Goal: Transaction & Acquisition: Book appointment/travel/reservation

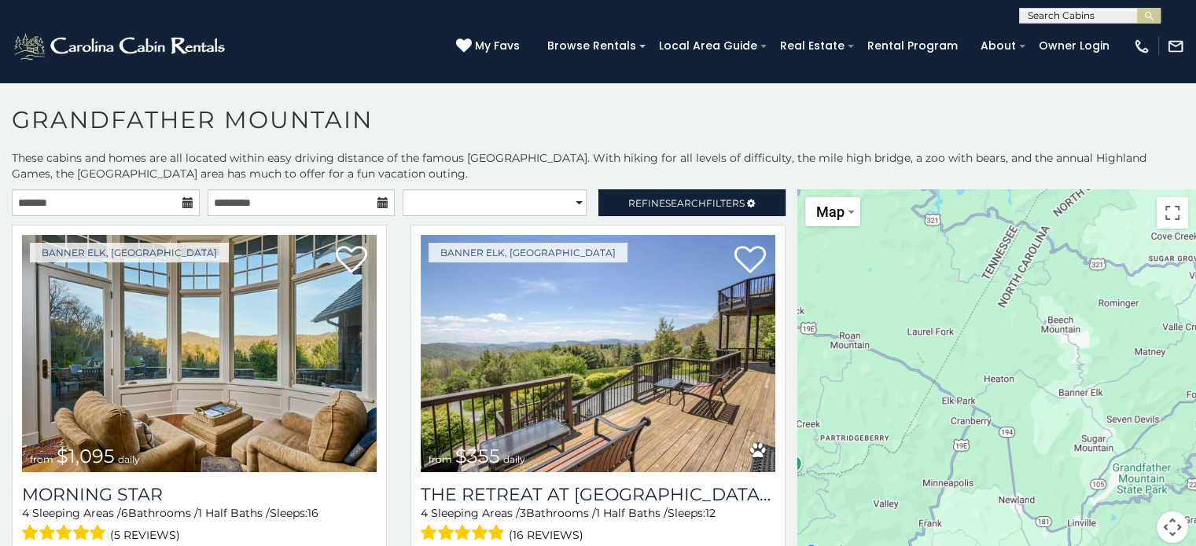
click at [186, 200] on icon at bounding box center [187, 202] width 11 height 11
click at [137, 196] on input "text" at bounding box center [106, 202] width 188 height 27
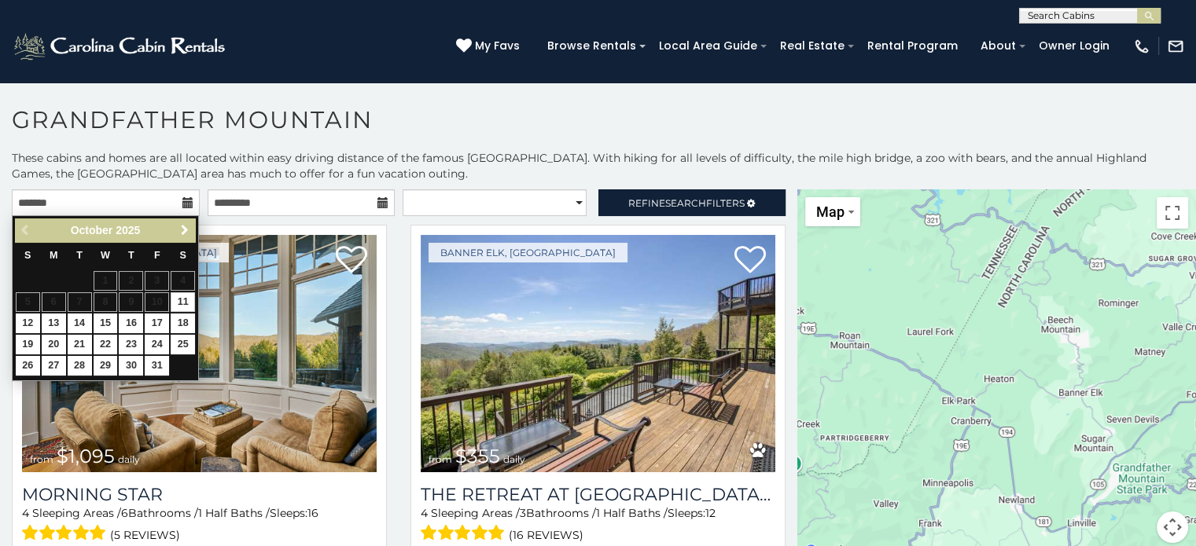
click at [182, 233] on span "Next" at bounding box center [184, 230] width 13 height 13
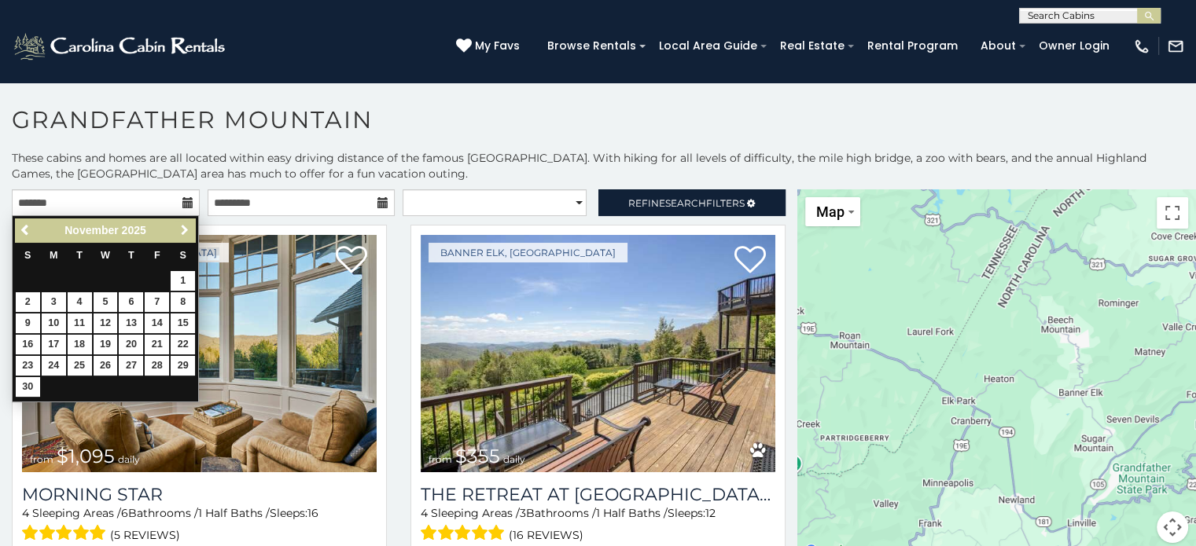
click at [182, 233] on span "Next" at bounding box center [184, 230] width 13 height 13
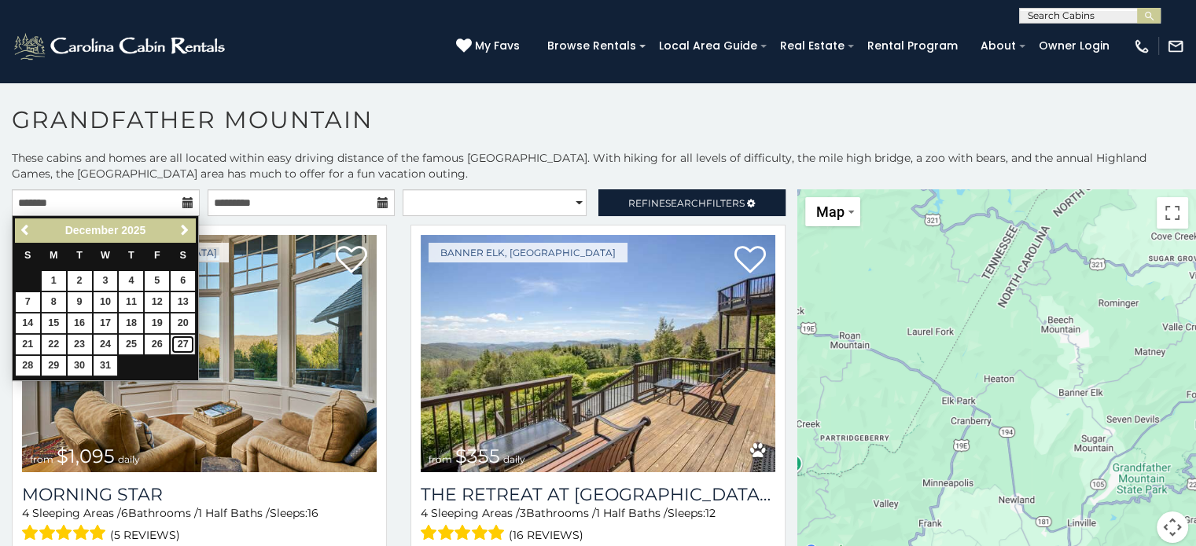
click at [189, 340] on link "27" at bounding box center [183, 345] width 24 height 20
type input "**********"
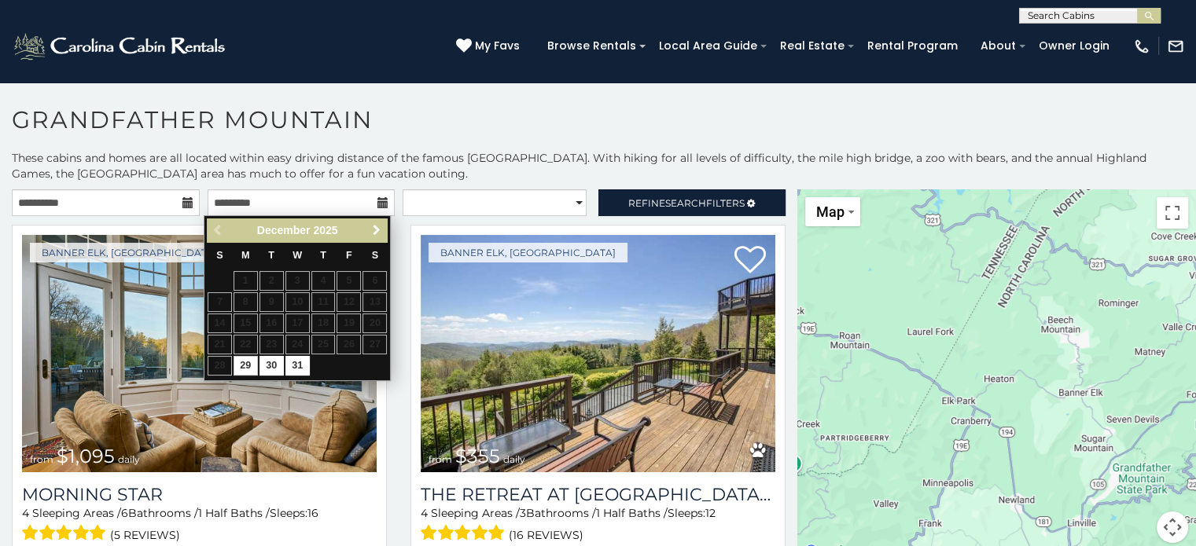
click at [383, 226] on link "Next" at bounding box center [376, 231] width 20 height 20
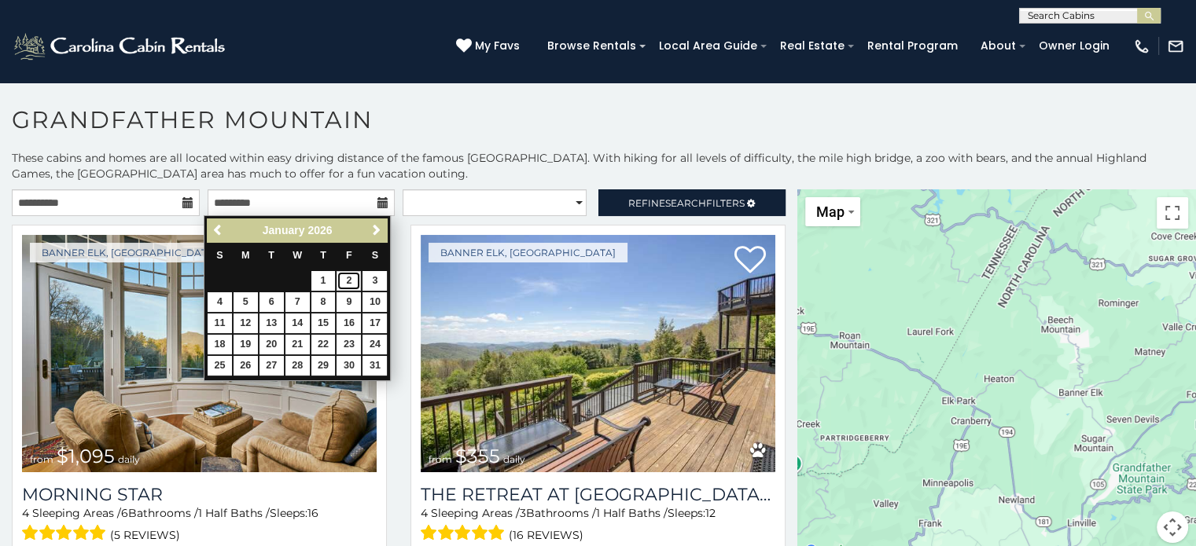
click at [355, 281] on link "2" at bounding box center [348, 281] width 24 height 20
type input "**********"
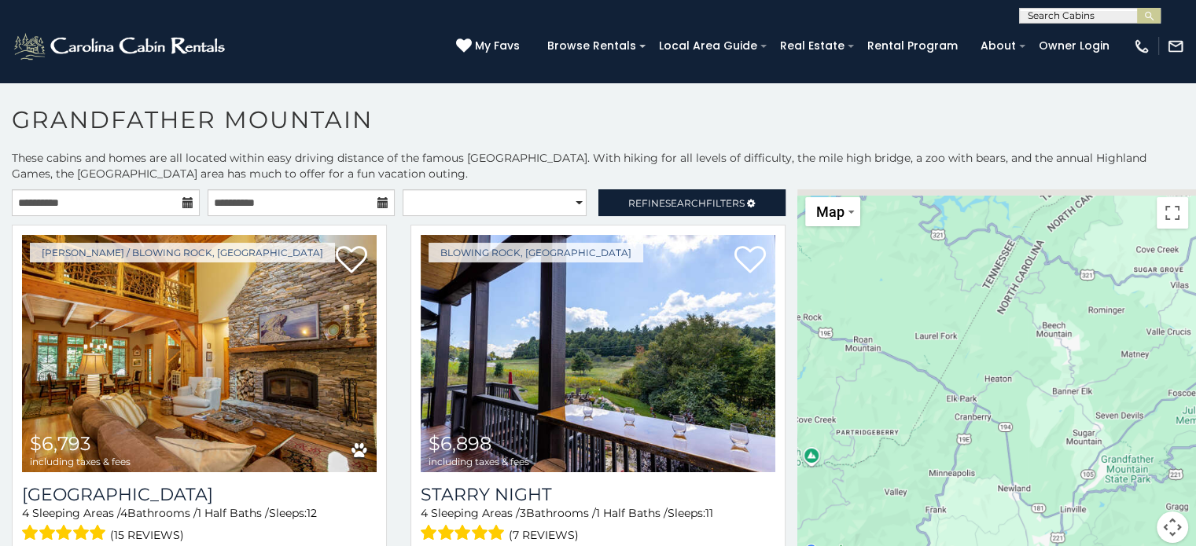
click at [654, 128] on h1 "Grandfather Mountain" at bounding box center [598, 127] width 1196 height 45
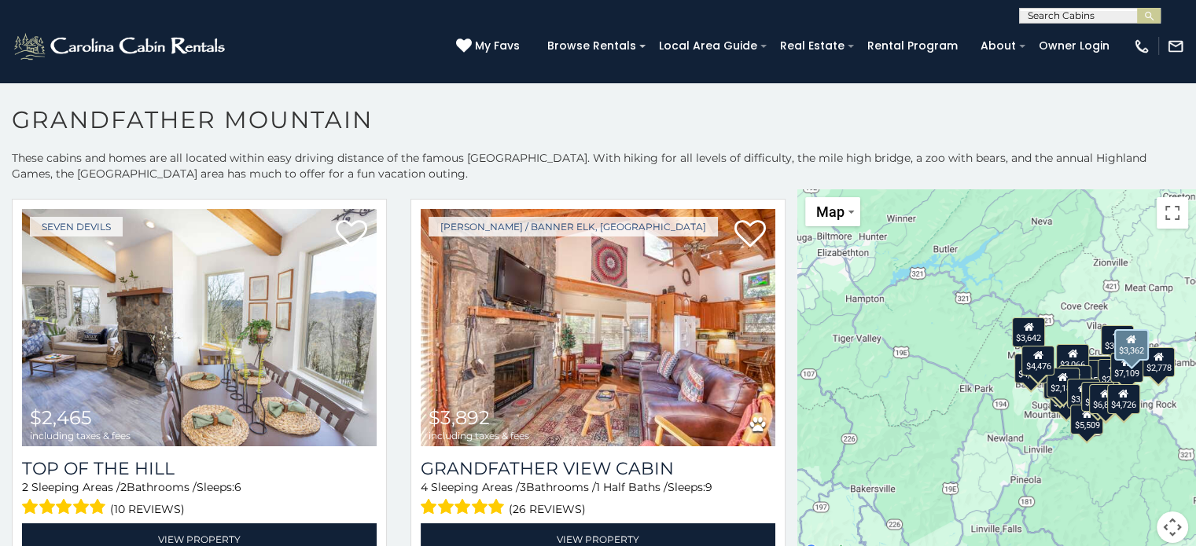
scroll to position [1572, 0]
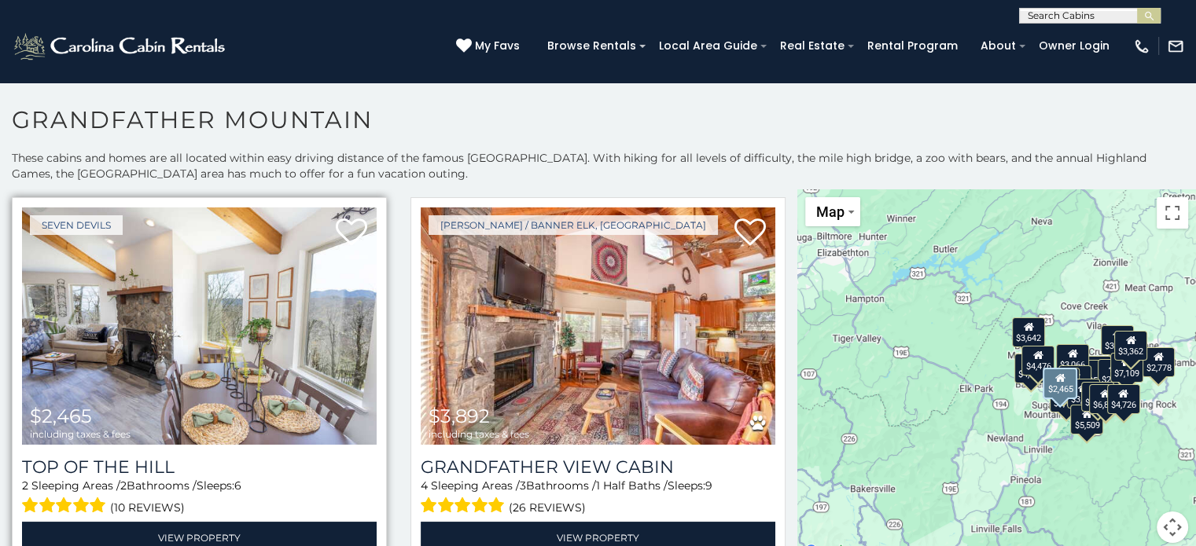
click at [244, 351] on img at bounding box center [199, 326] width 355 height 237
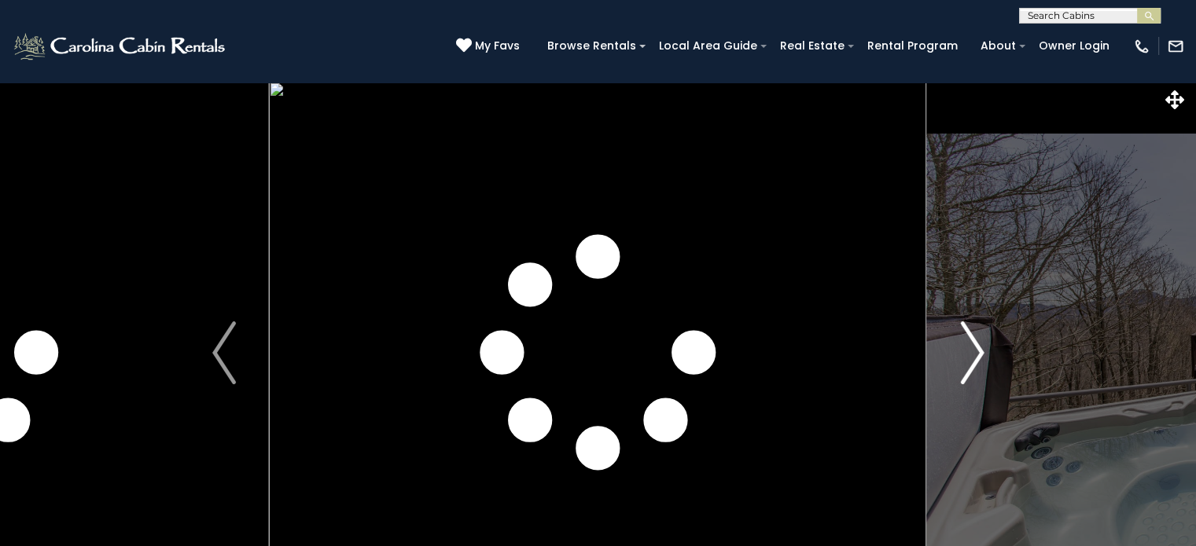
click at [968, 350] on img "Next" at bounding box center [972, 353] width 24 height 63
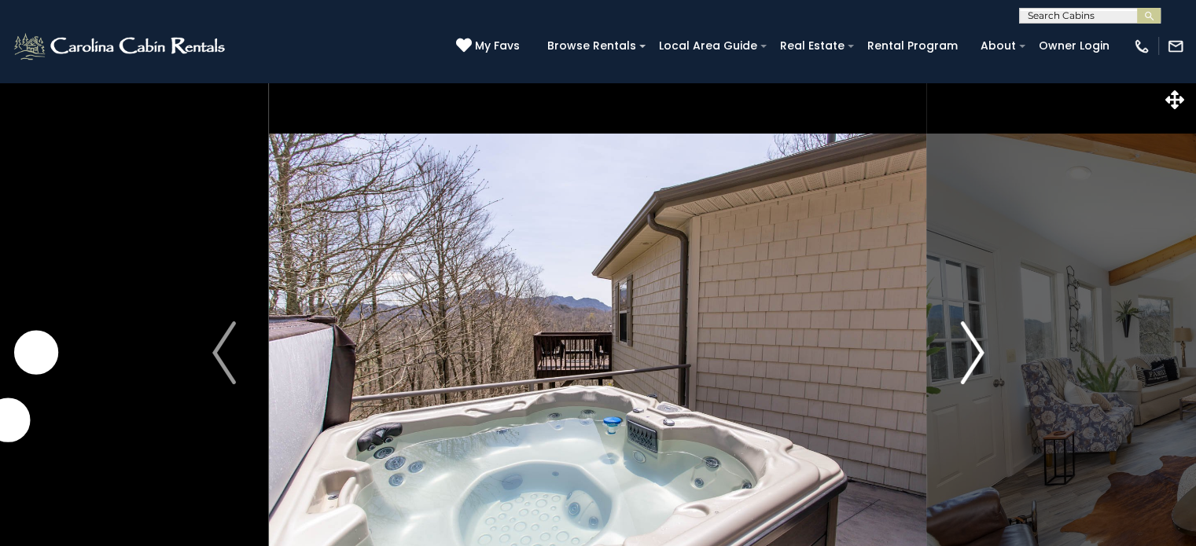
click at [968, 350] on img "Next" at bounding box center [972, 353] width 24 height 63
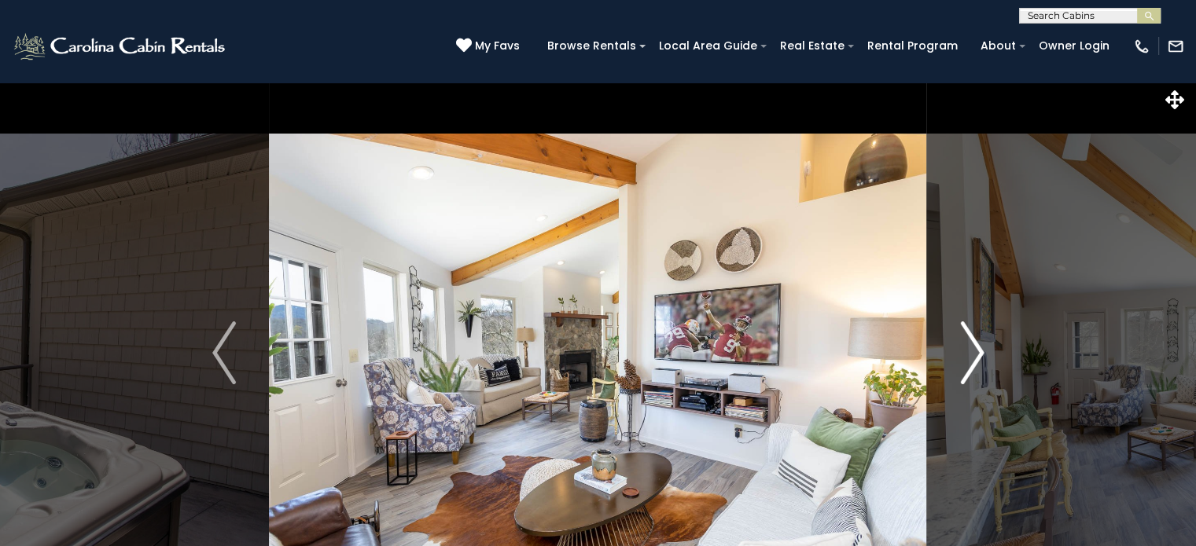
click at [968, 350] on img "Next" at bounding box center [972, 353] width 24 height 63
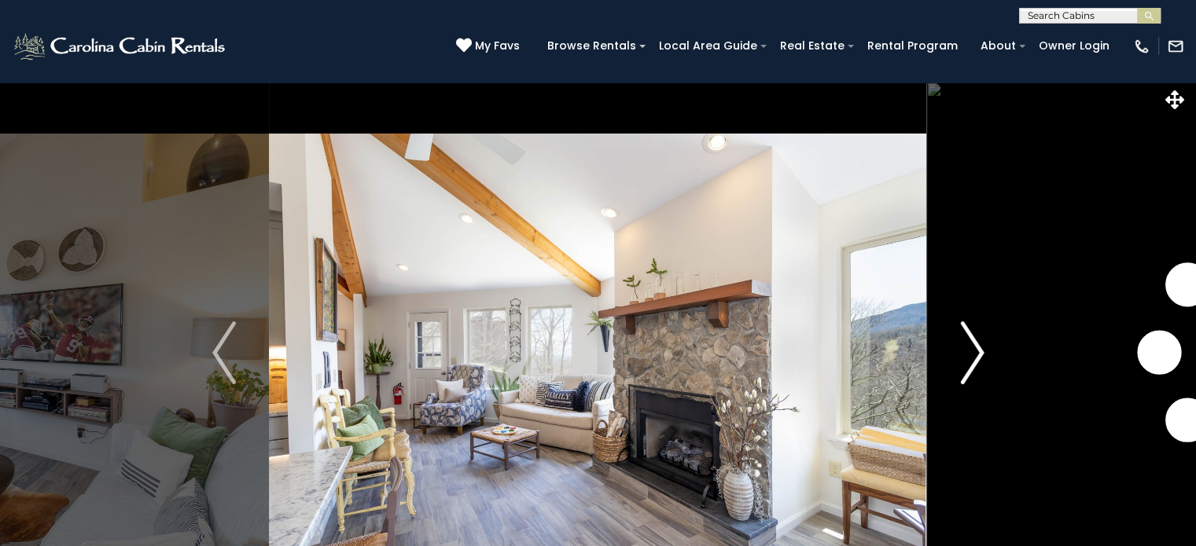
click at [968, 350] on img "Next" at bounding box center [972, 353] width 24 height 63
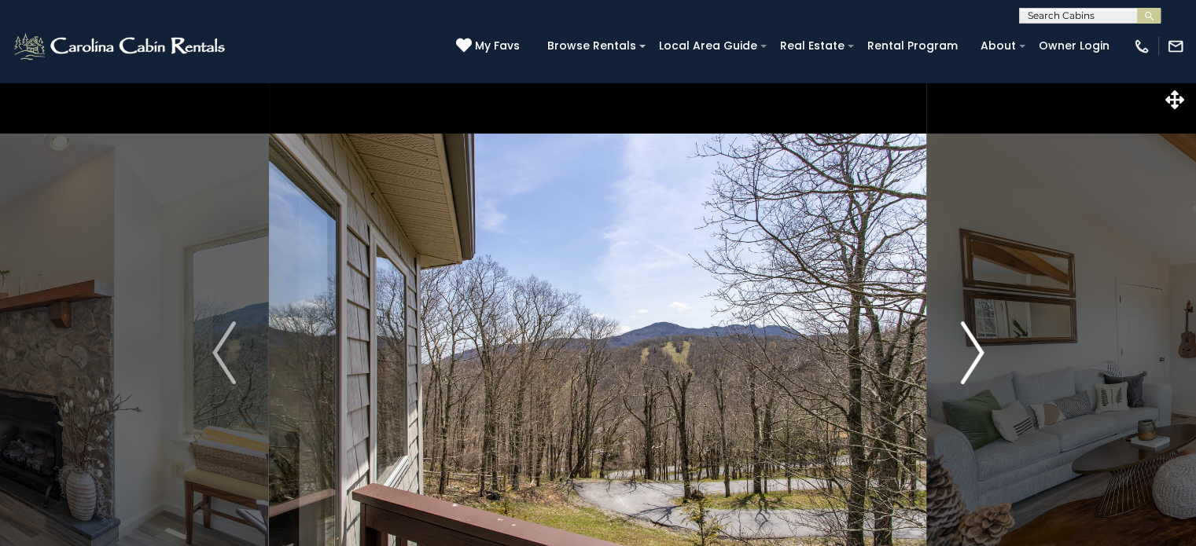
click at [968, 350] on img "Next" at bounding box center [972, 353] width 24 height 63
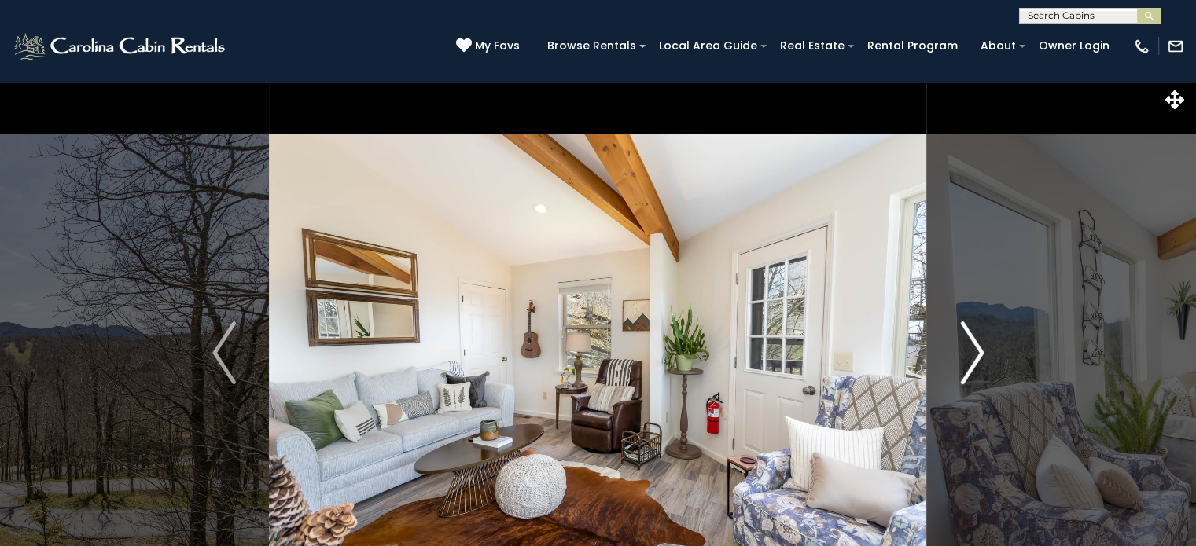
click at [968, 350] on img "Next" at bounding box center [972, 353] width 24 height 63
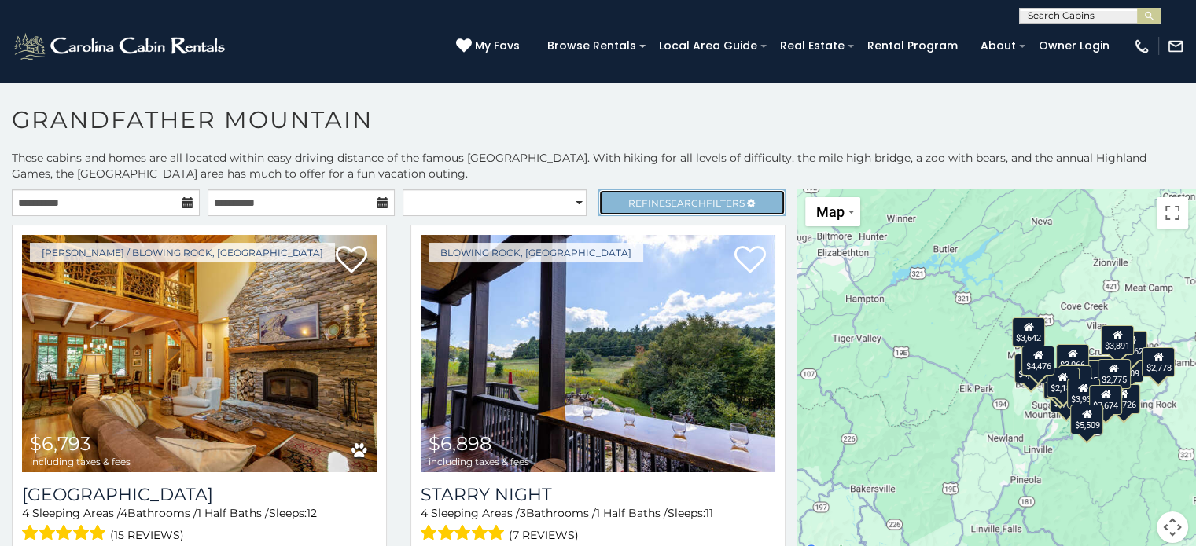
click at [628, 197] on span "Refine Search Filters" at bounding box center [686, 203] width 116 height 12
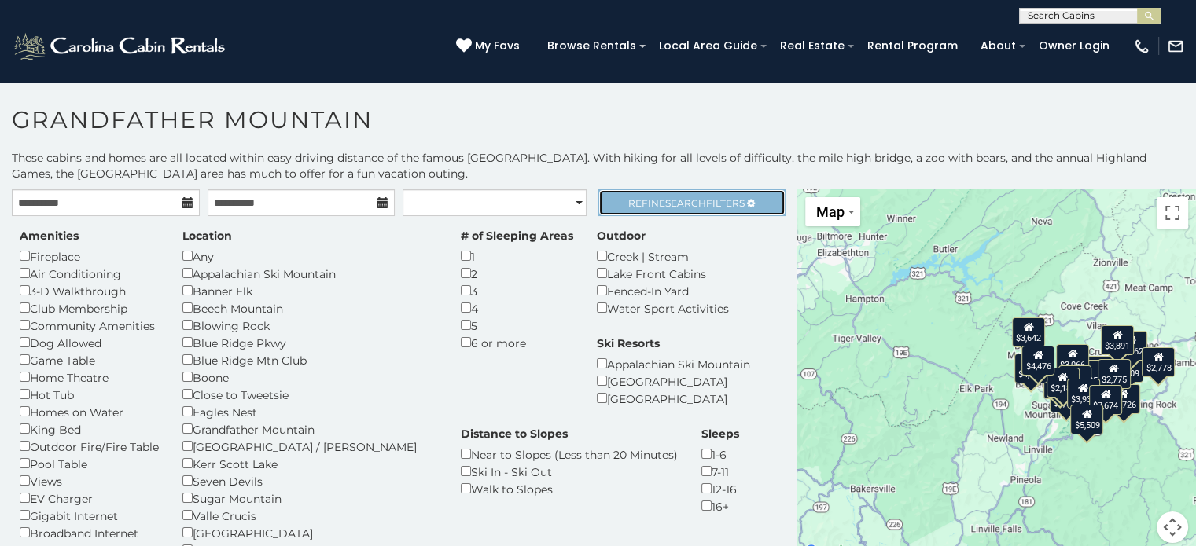
click at [685, 199] on span "Search" at bounding box center [685, 203] width 41 height 12
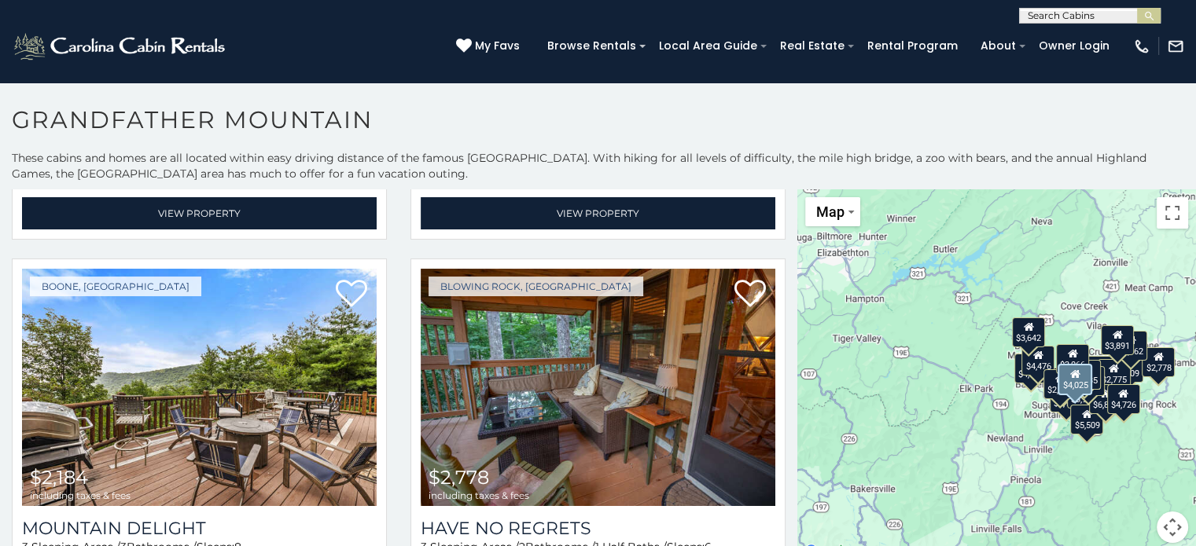
scroll to position [2751, 0]
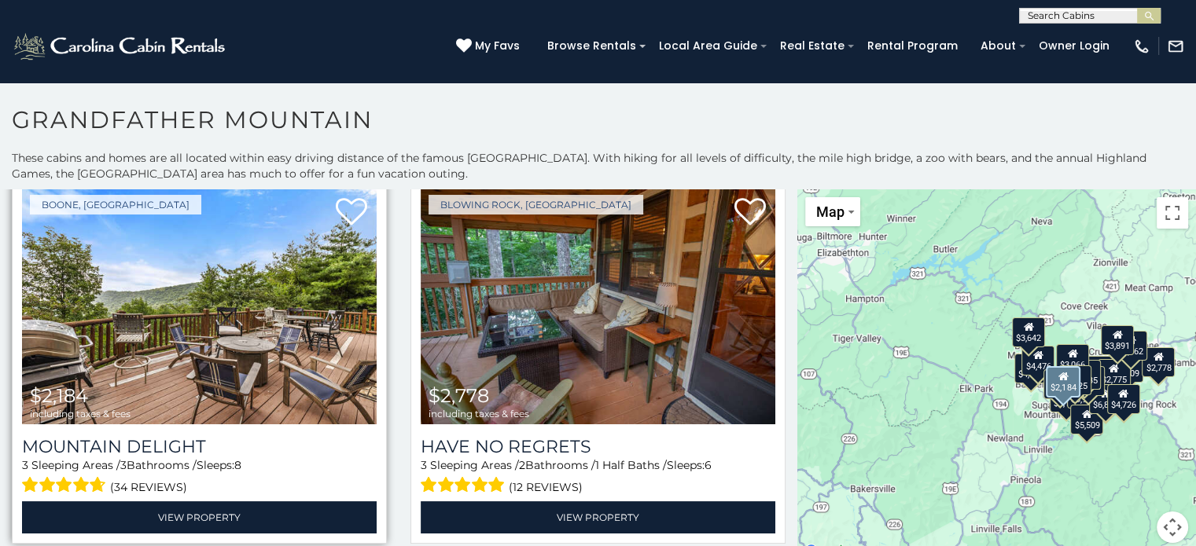
drag, startPoint x: 381, startPoint y: 276, endPoint x: 328, endPoint y: 281, distance: 53.7
drag, startPoint x: 328, startPoint y: 281, endPoint x: 287, endPoint y: 299, distance: 45.0
click at [287, 299] on img at bounding box center [199, 305] width 355 height 237
click at [277, 295] on img at bounding box center [199, 305] width 355 height 237
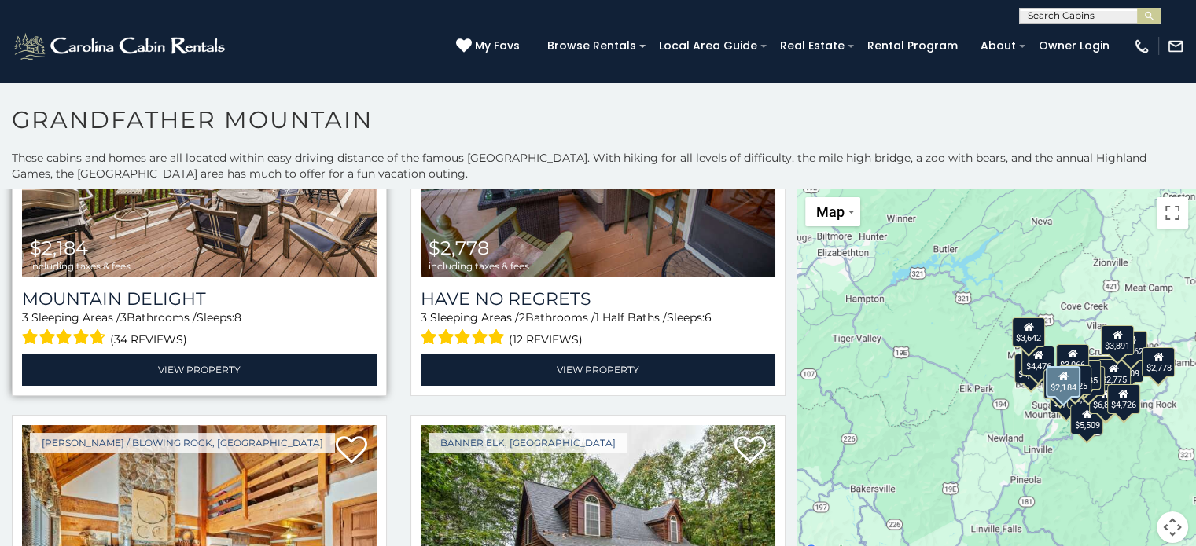
scroll to position [2909, 0]
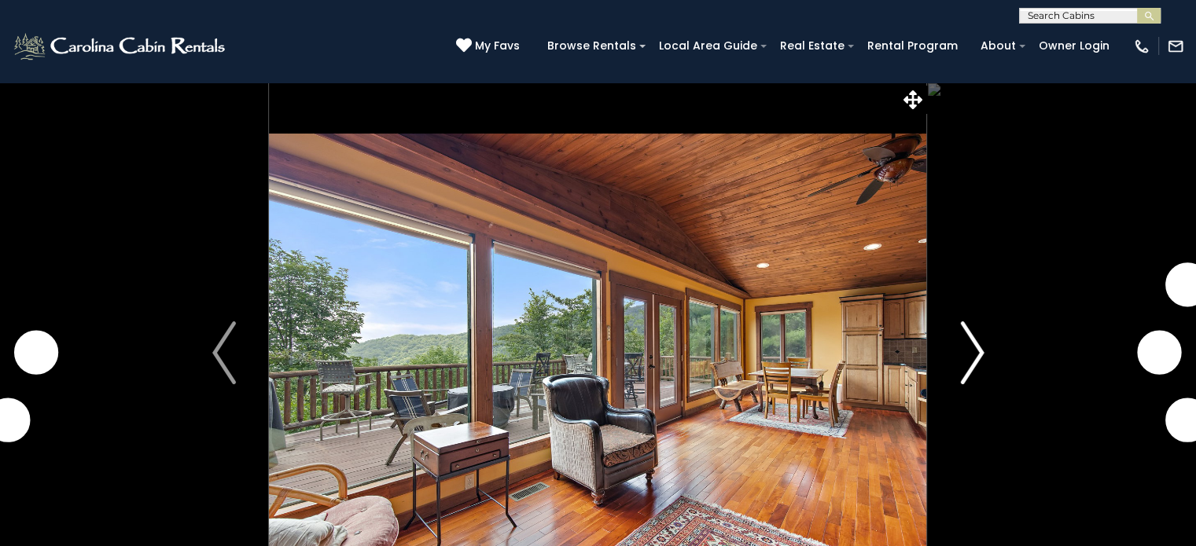
click at [967, 345] on img "Next" at bounding box center [972, 353] width 24 height 63
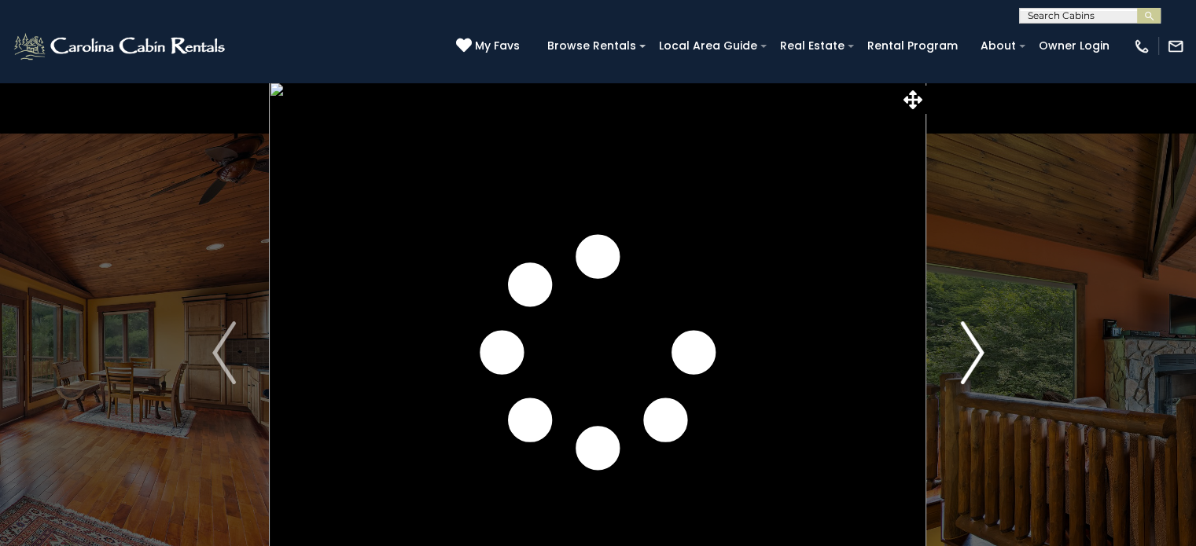
click at [990, 345] on button "Next" at bounding box center [972, 353] width 90 height 542
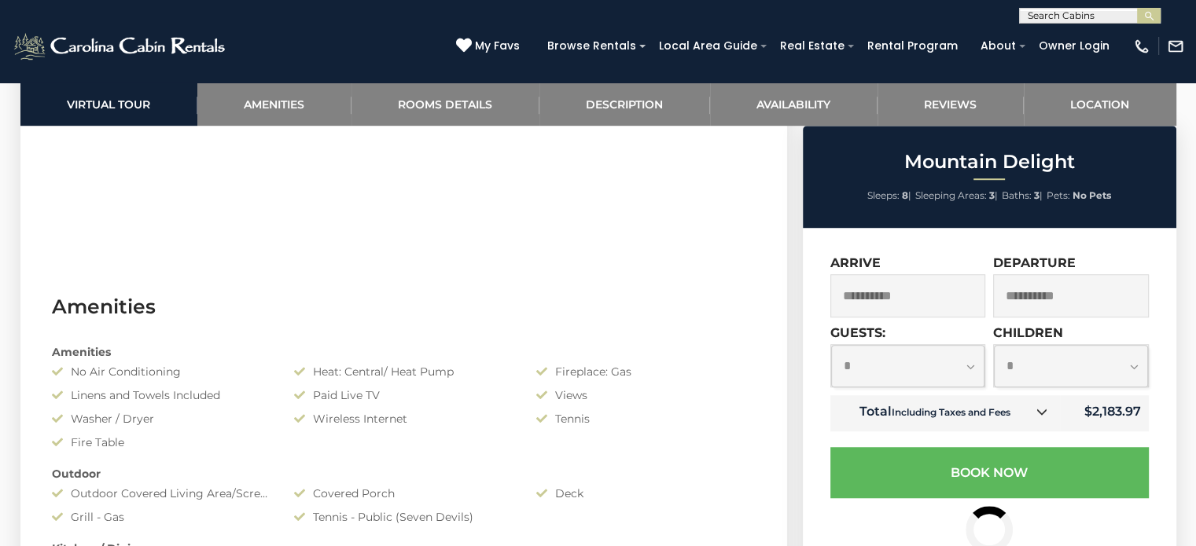
scroll to position [1101, 0]
click at [949, 371] on select "**********" at bounding box center [908, 366] width 154 height 42
select select "*"
click at [831, 346] on select "**********" at bounding box center [908, 366] width 154 height 42
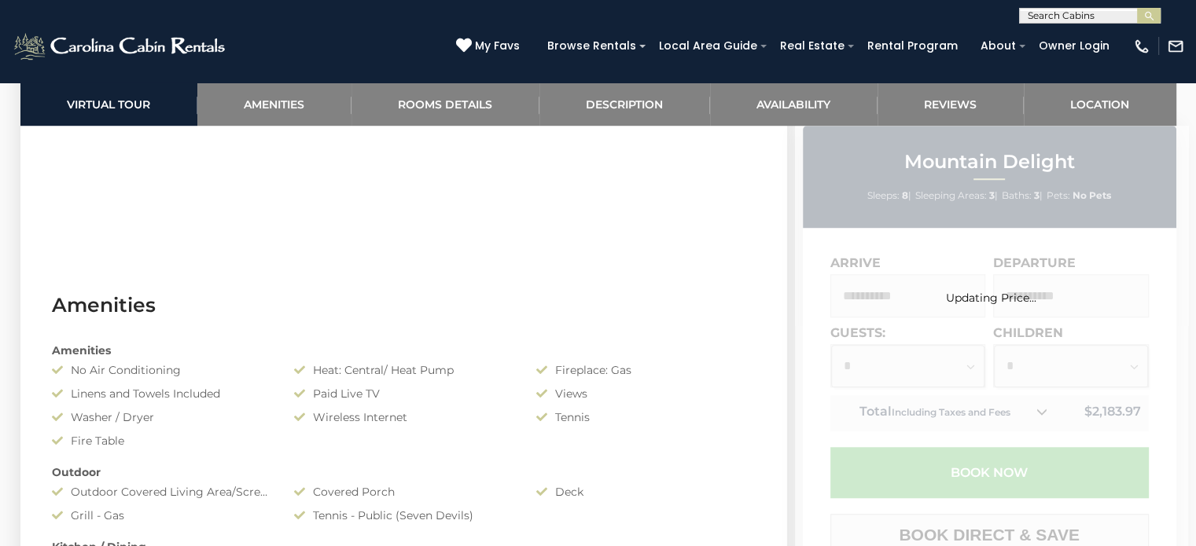
click at [1038, 371] on div "Updating Price..." at bounding box center [991, 524] width 393 height 796
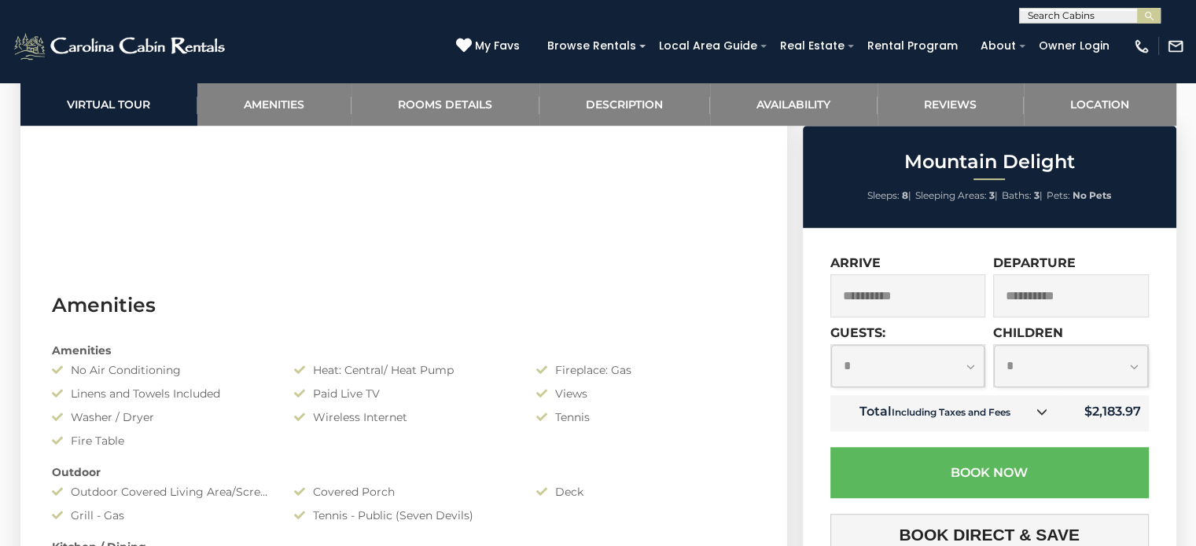
click at [1038, 370] on select "**********" at bounding box center [1071, 366] width 154 height 42
select select "*"
click at [994, 346] on select "**********" at bounding box center [1071, 366] width 154 height 42
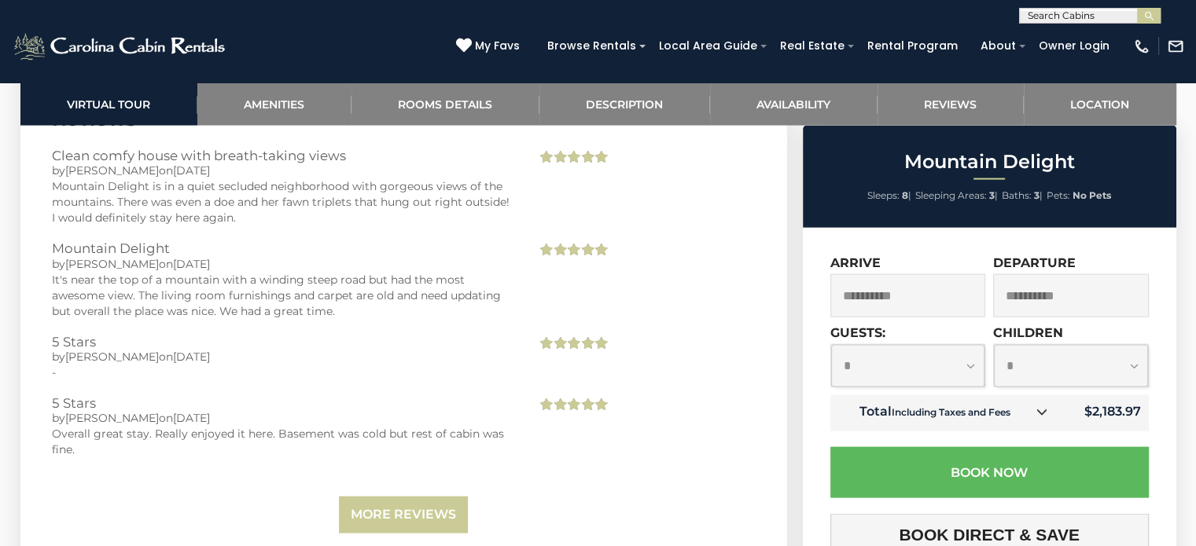
scroll to position [3380, 0]
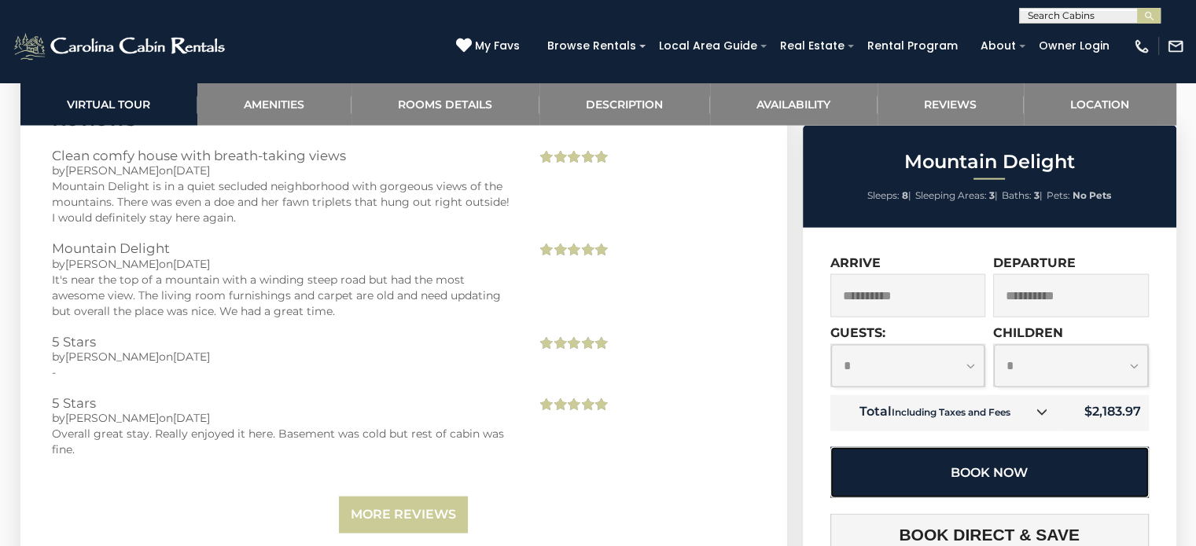
click at [1015, 450] on button "Book Now" at bounding box center [989, 472] width 318 height 51
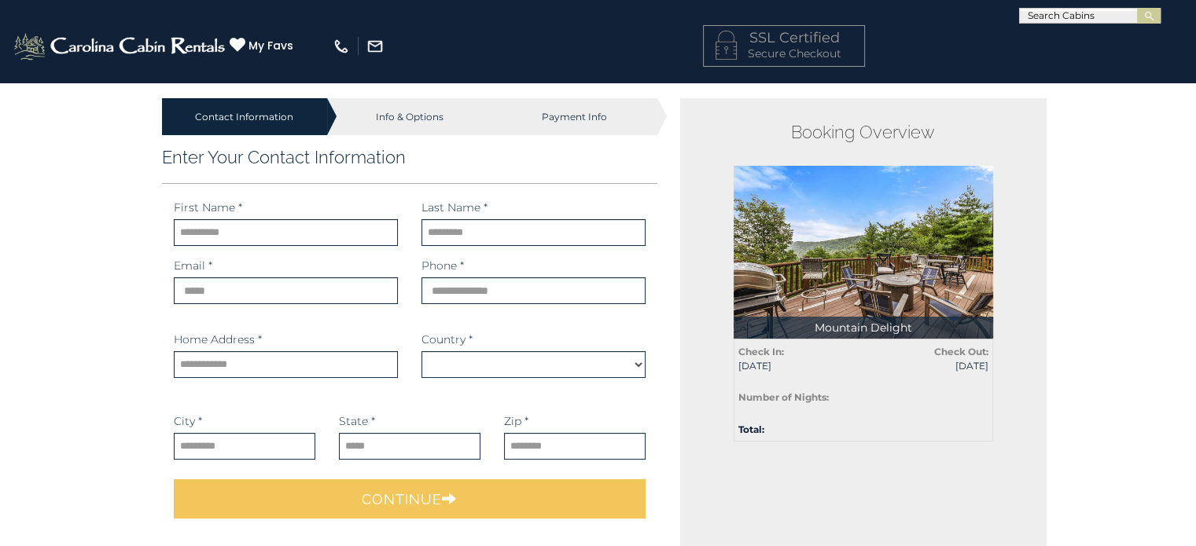
select select "*********"
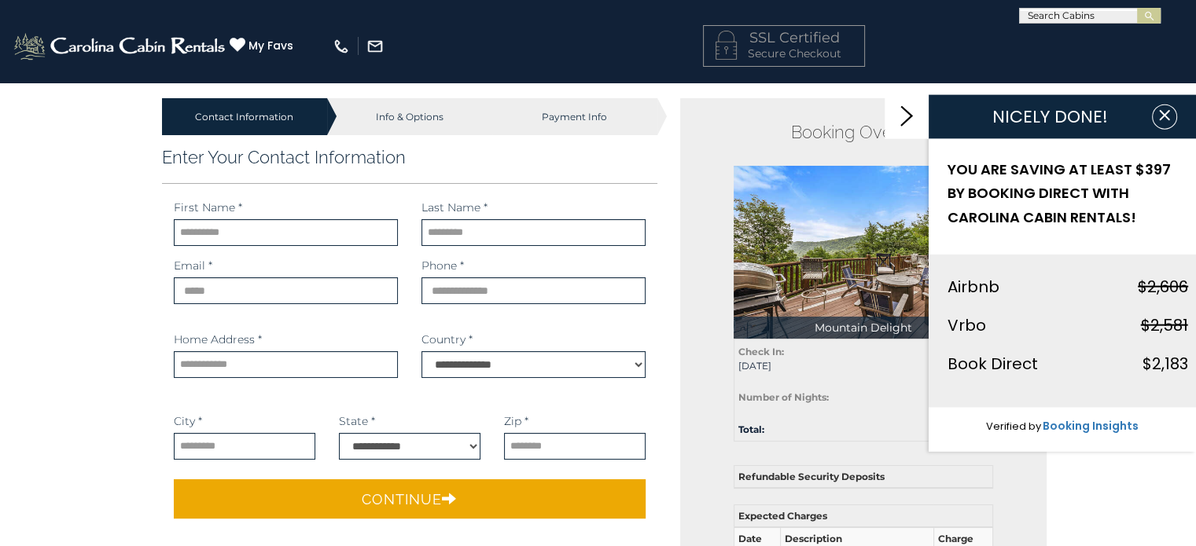
click at [940, 293] on img at bounding box center [862, 252] width 259 height 173
click at [1159, 119] on icon "button" at bounding box center [1164, 115] width 10 height 10
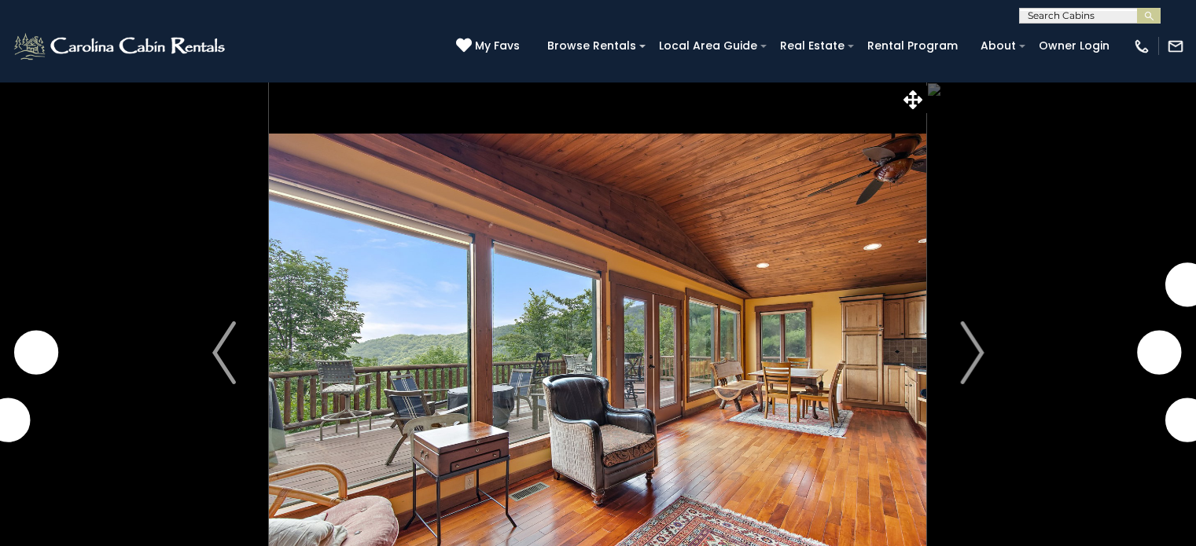
select select "*"
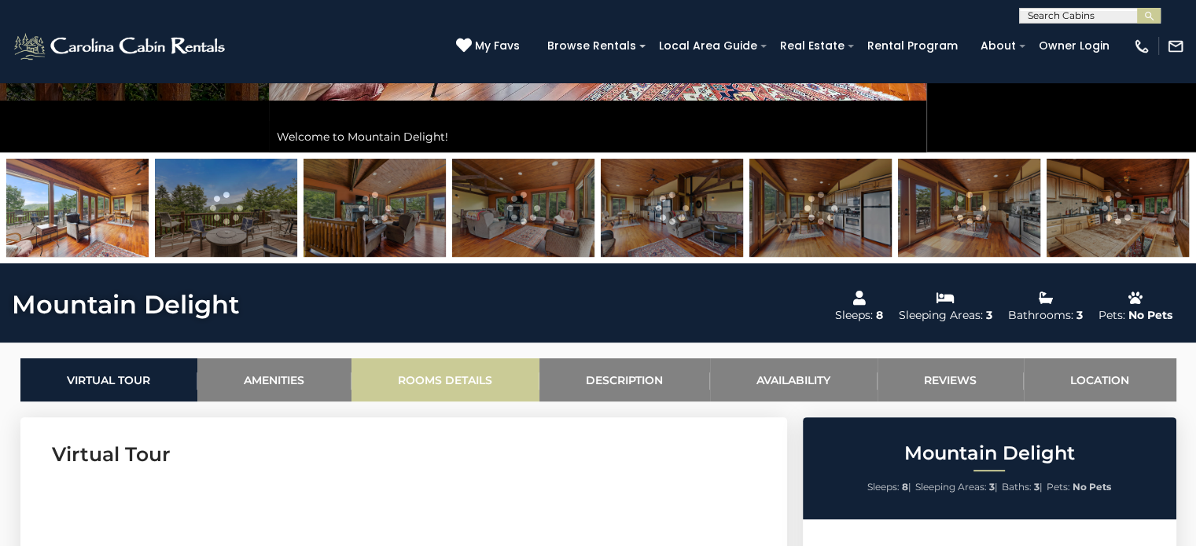
scroll to position [865, 0]
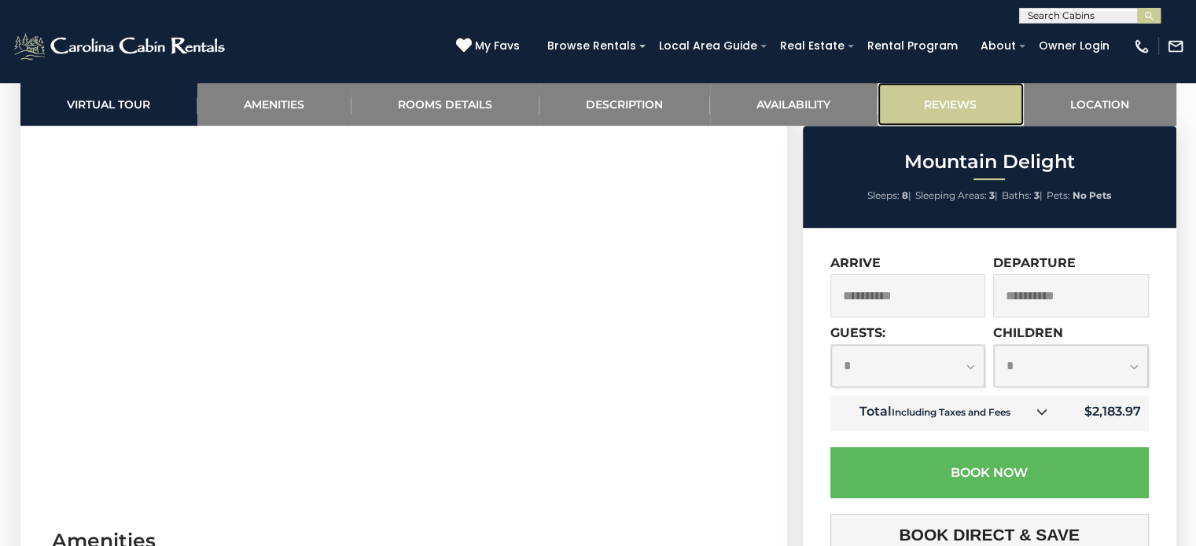
click at [981, 100] on link "Reviews" at bounding box center [950, 104] width 146 height 43
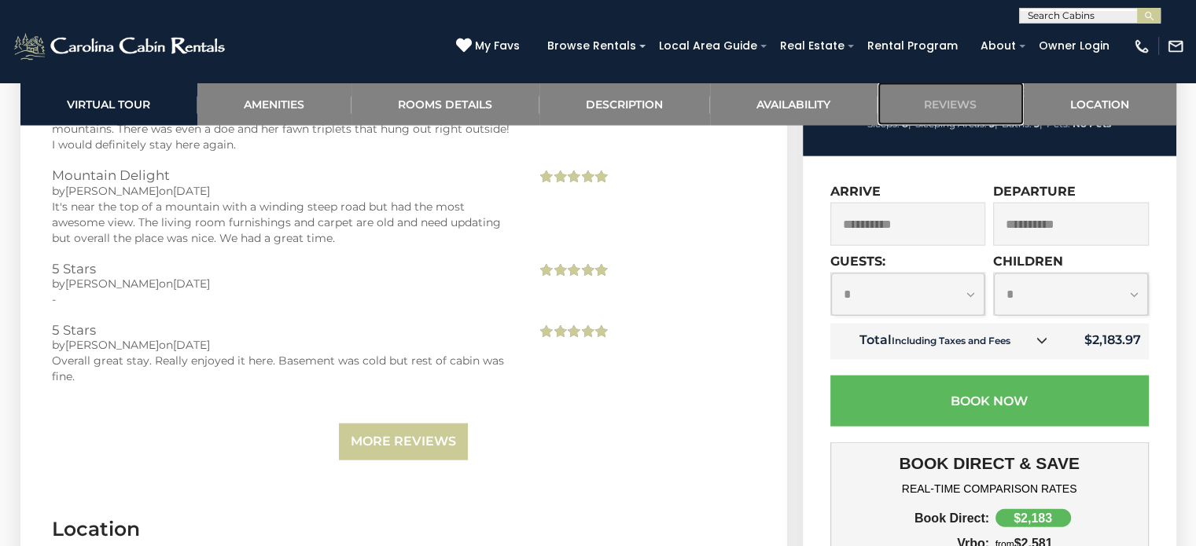
scroll to position [3320, 0]
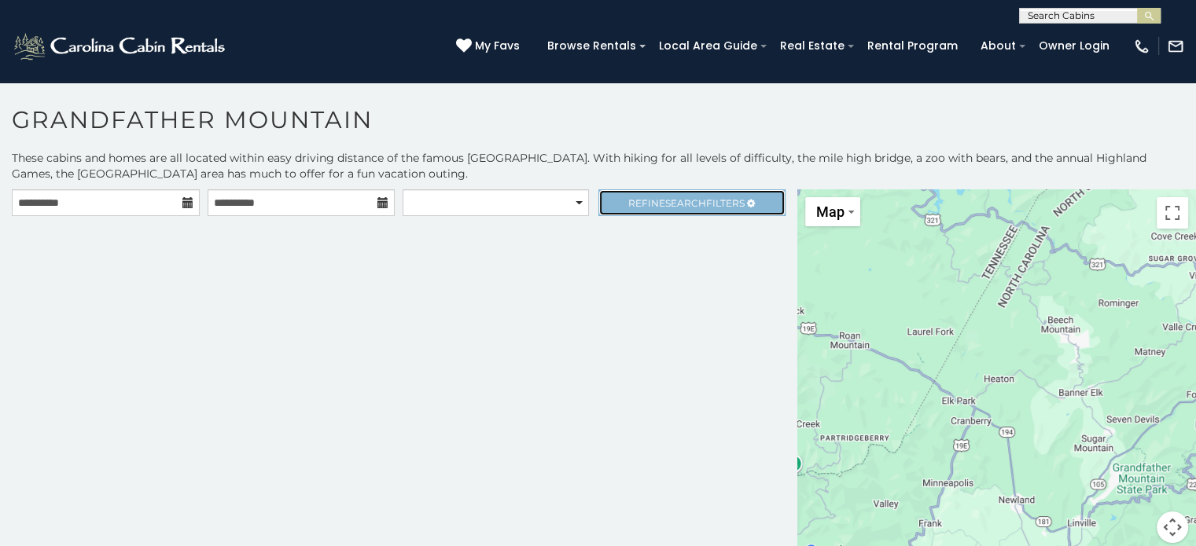
click at [674, 206] on span "Search" at bounding box center [685, 203] width 41 height 12
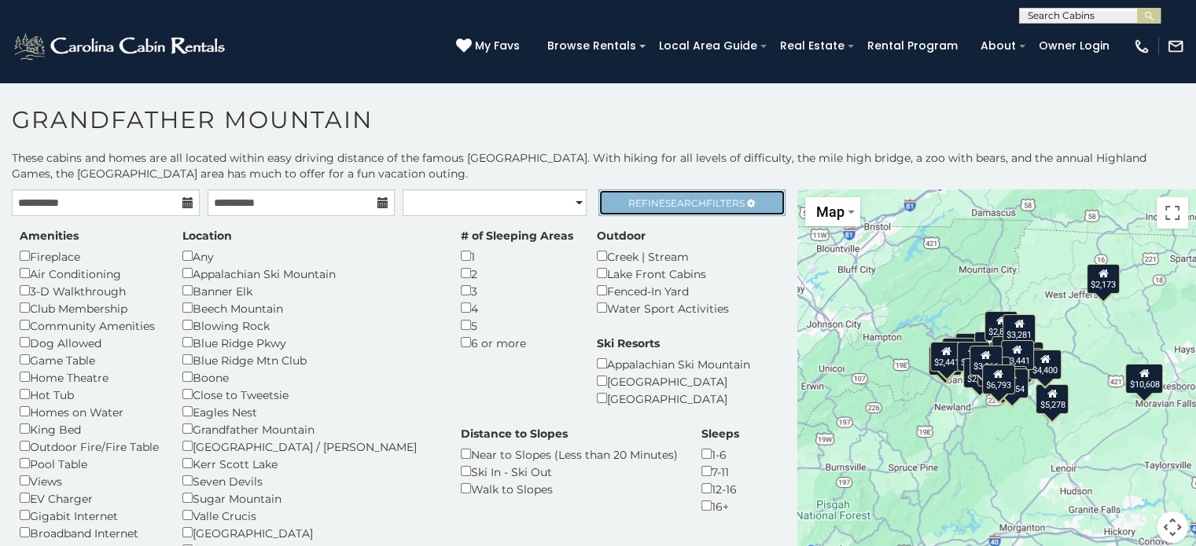
click at [695, 202] on span "Refine Search Filters" at bounding box center [686, 203] width 116 height 12
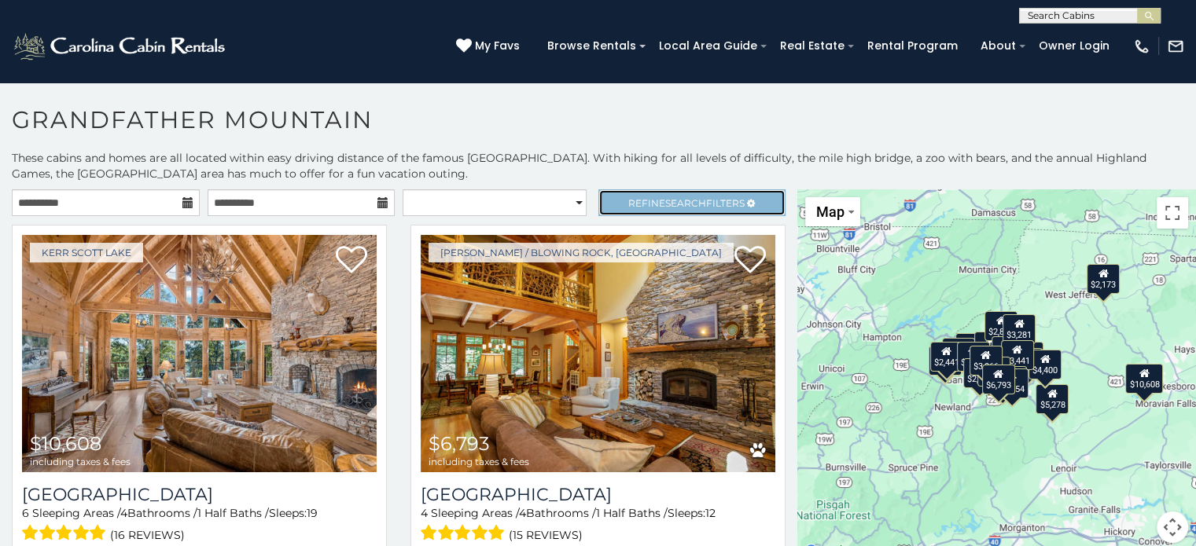
click at [695, 202] on span "Refine Search Filters" at bounding box center [686, 203] width 116 height 12
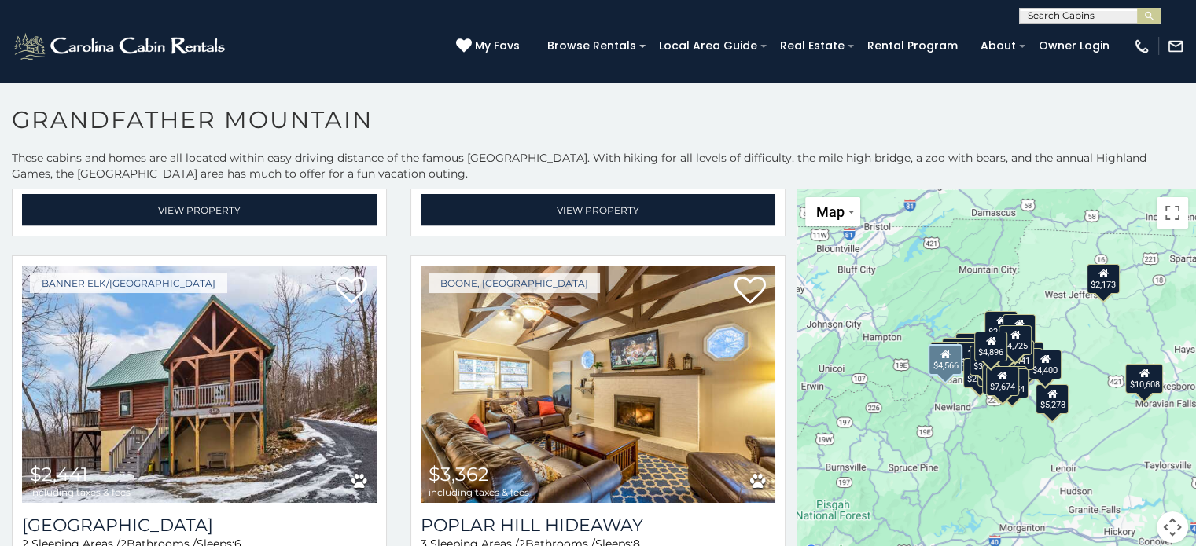
scroll to position [3144, 0]
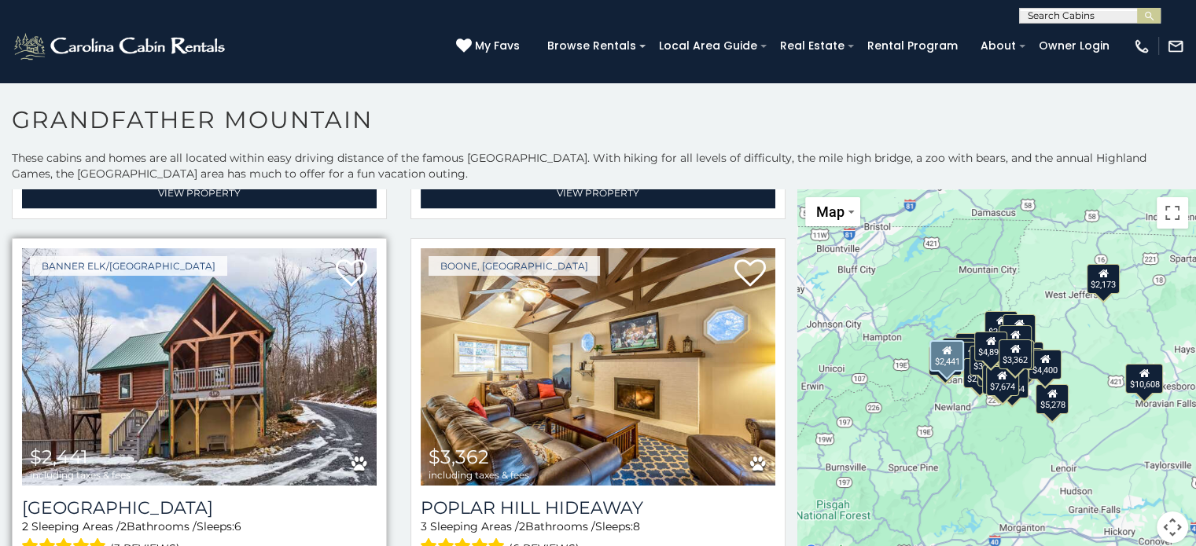
click at [220, 395] on img at bounding box center [199, 366] width 355 height 237
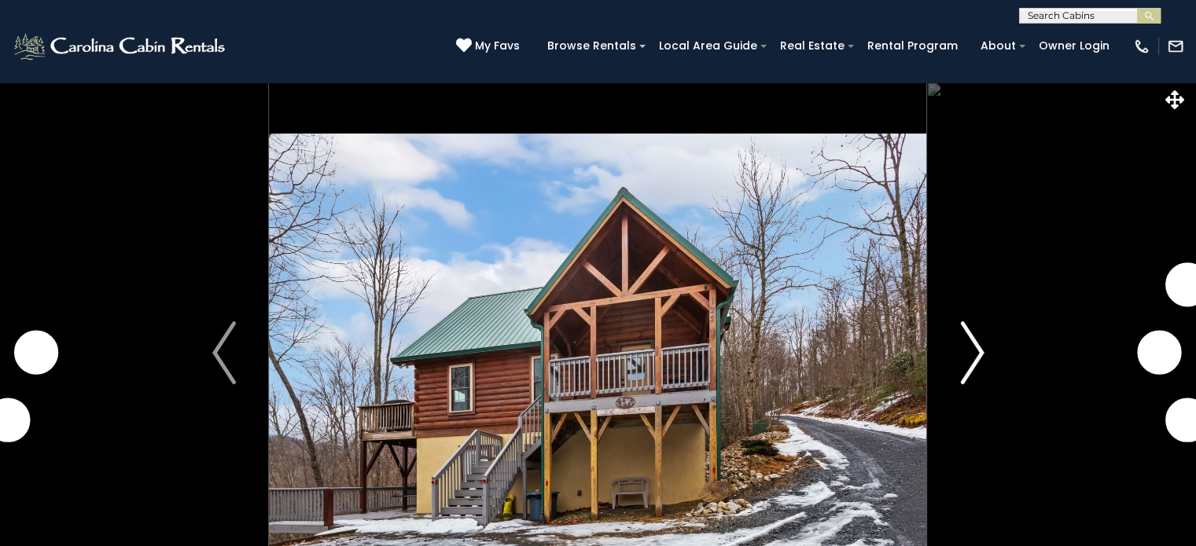
click at [952, 367] on button "Next" at bounding box center [972, 353] width 90 height 542
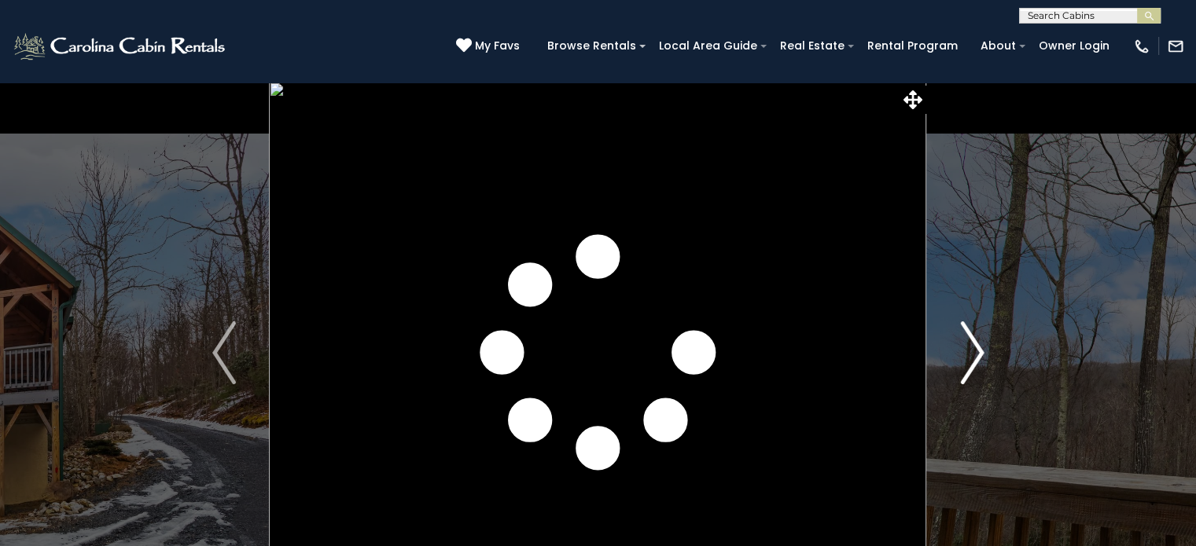
click at [978, 358] on img "Next" at bounding box center [972, 353] width 24 height 63
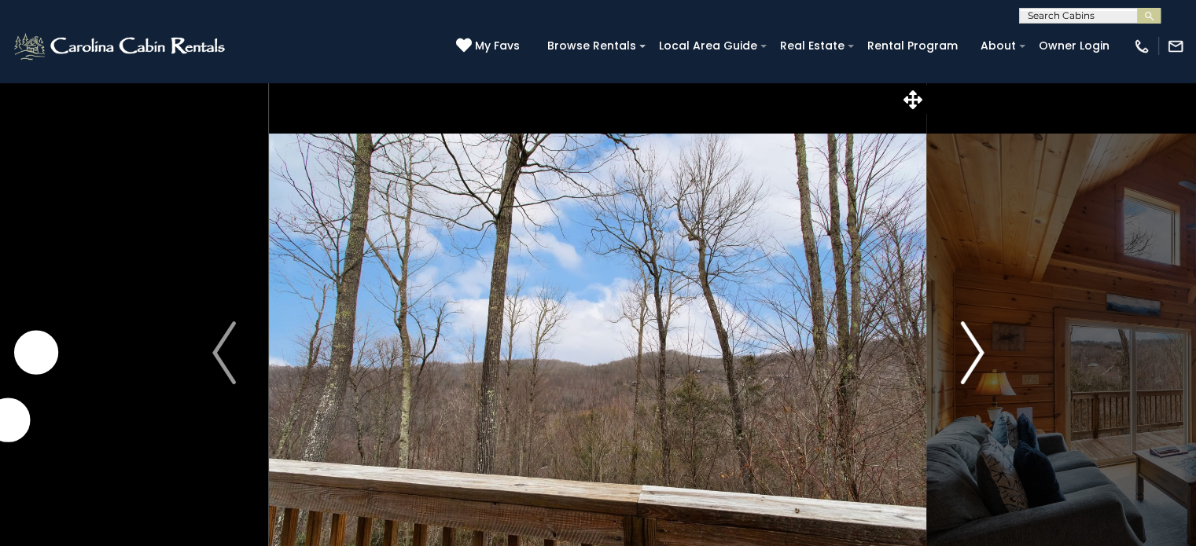
click at [978, 358] on img "Next" at bounding box center [972, 353] width 24 height 63
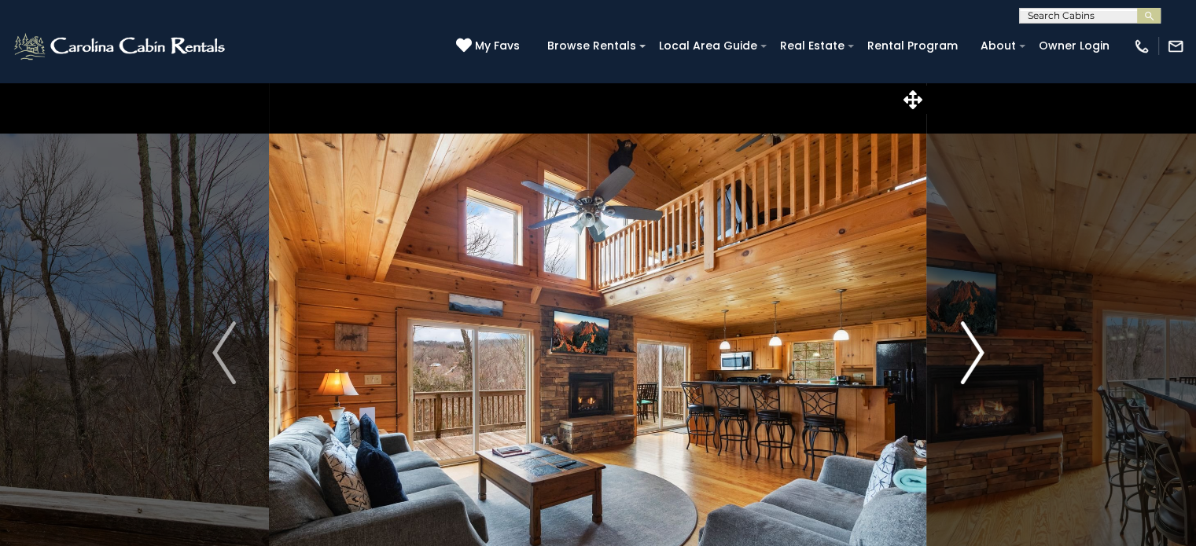
click at [978, 358] on img "Next" at bounding box center [972, 353] width 24 height 63
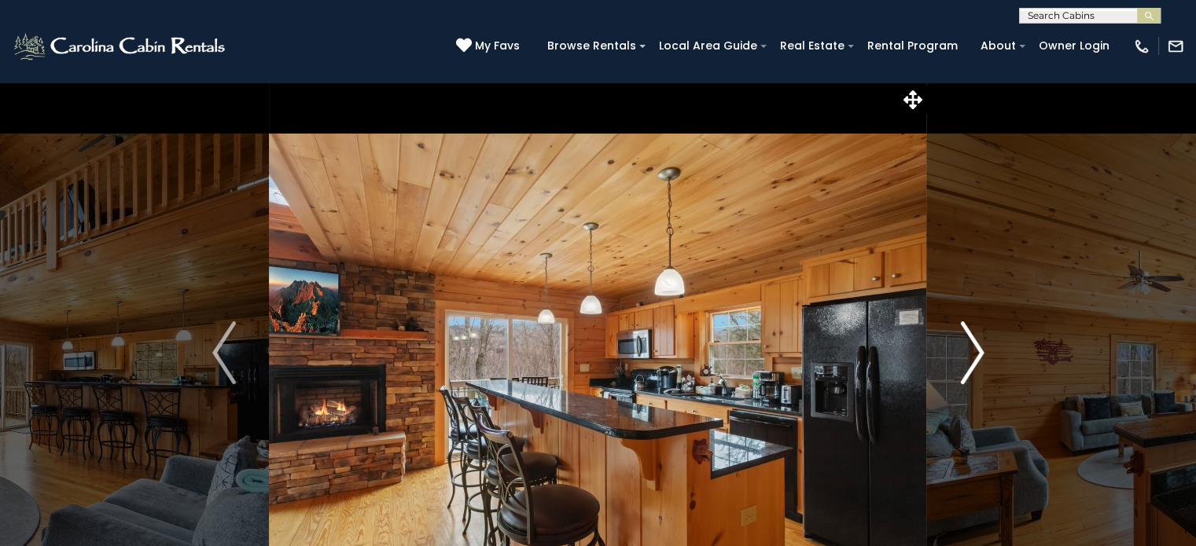
click at [978, 358] on img "Next" at bounding box center [972, 353] width 24 height 63
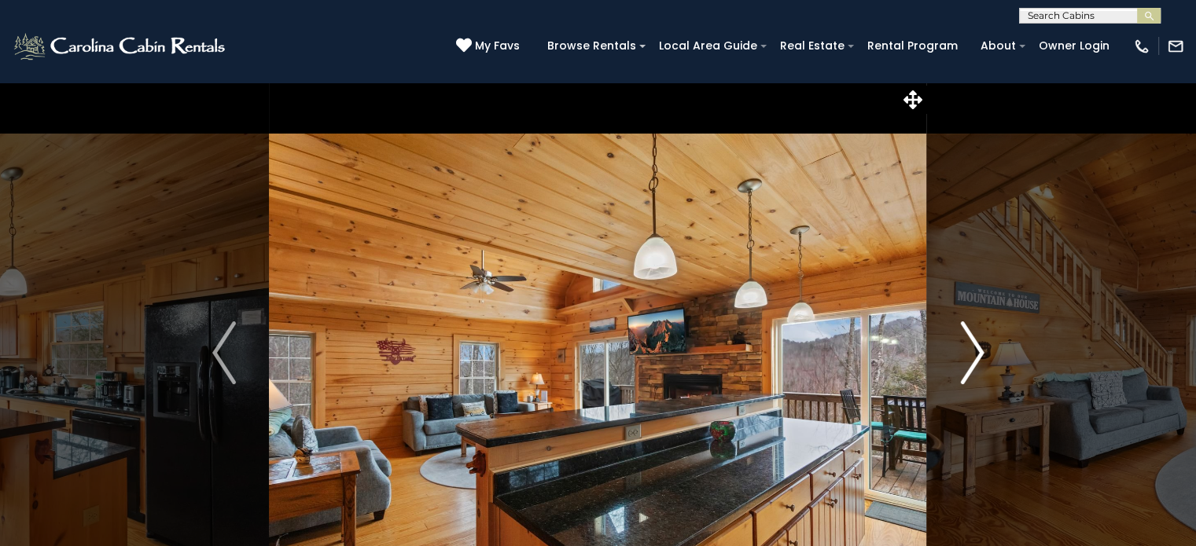
click at [978, 358] on img "Next" at bounding box center [972, 353] width 24 height 63
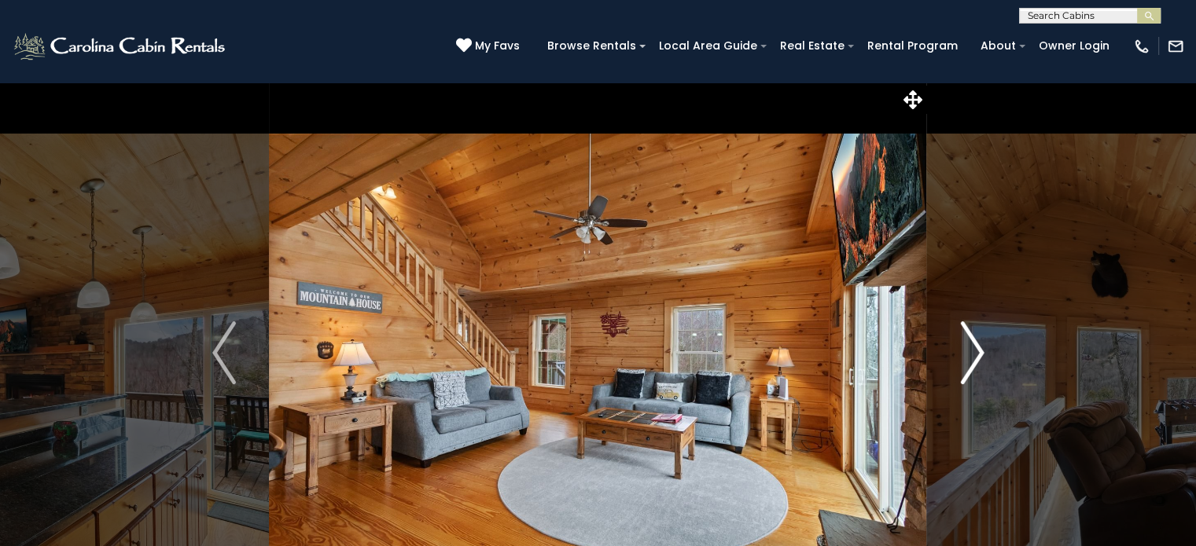
click at [978, 358] on img "Next" at bounding box center [972, 353] width 24 height 63
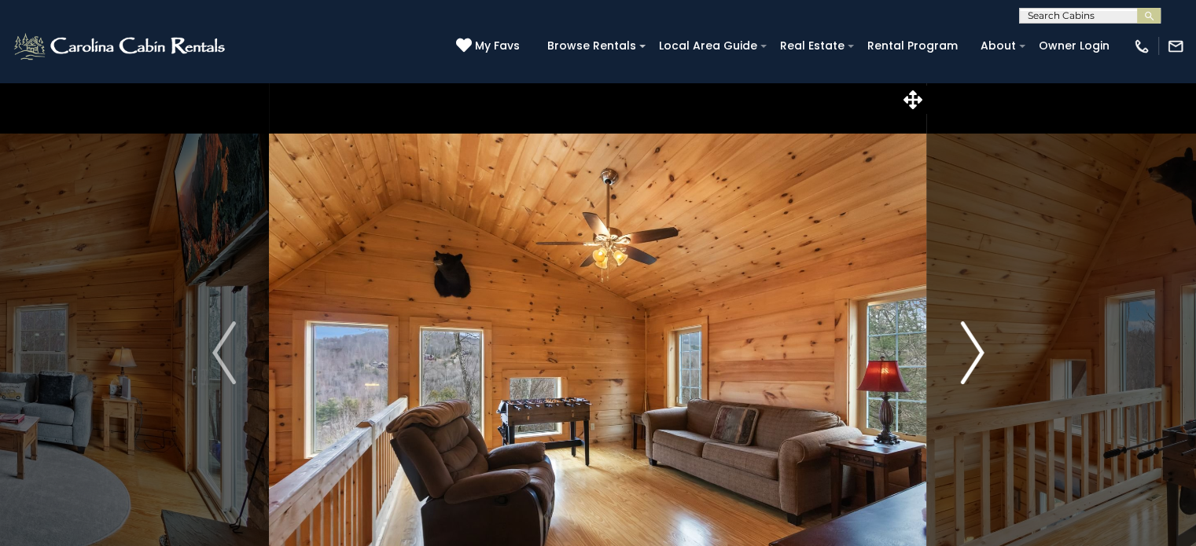
click at [978, 358] on img "Next" at bounding box center [972, 353] width 24 height 63
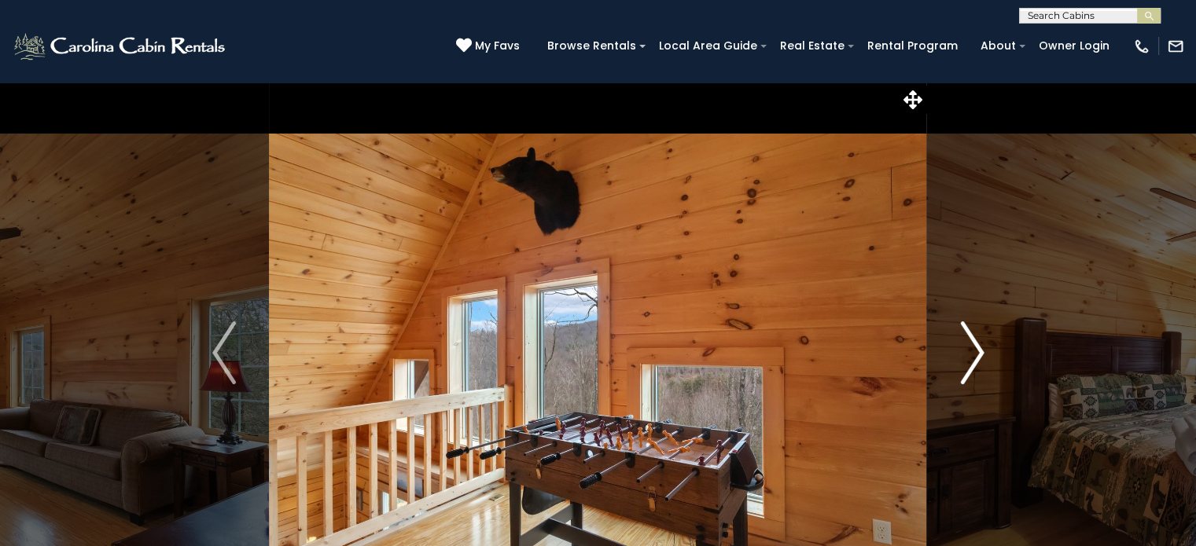
click at [978, 358] on img "Next" at bounding box center [972, 353] width 24 height 63
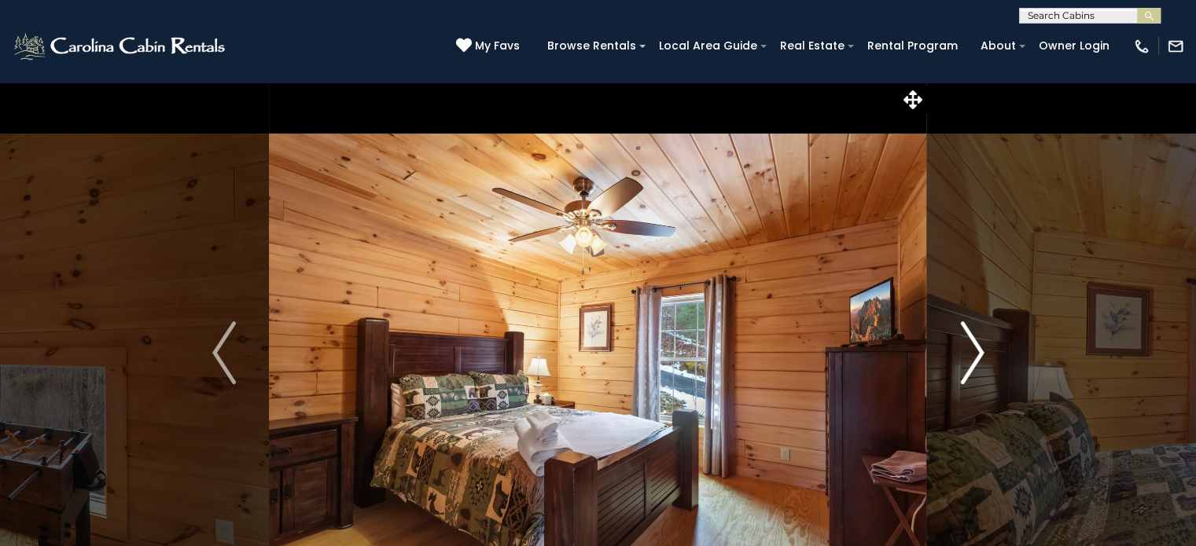
click at [978, 358] on img "Next" at bounding box center [972, 353] width 24 height 63
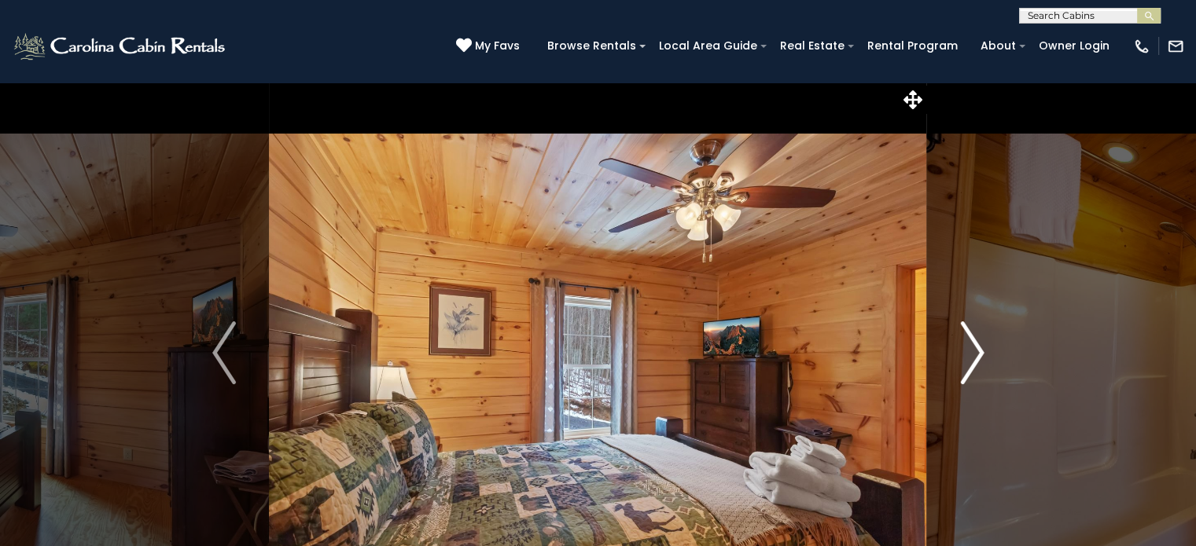
click at [978, 358] on img "Next" at bounding box center [972, 353] width 24 height 63
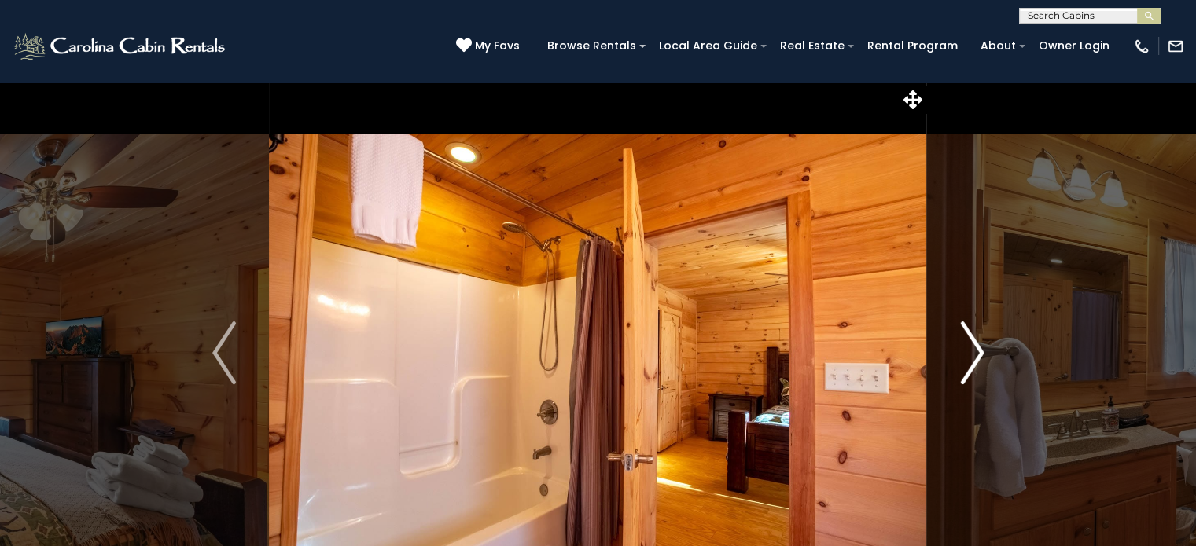
click at [978, 358] on img "Next" at bounding box center [972, 353] width 24 height 63
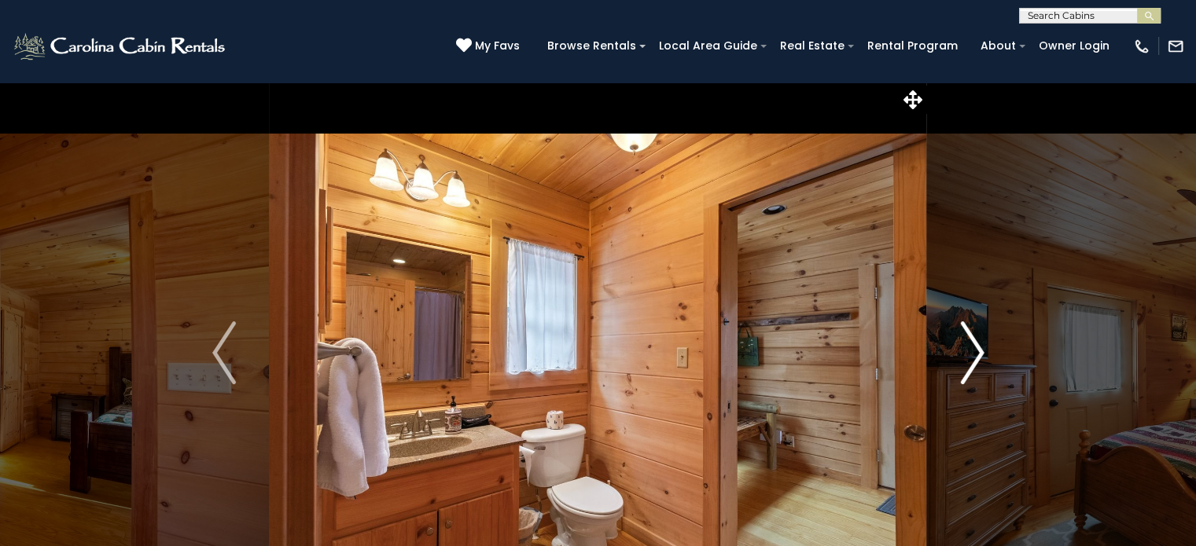
click at [978, 358] on img "Next" at bounding box center [972, 353] width 24 height 63
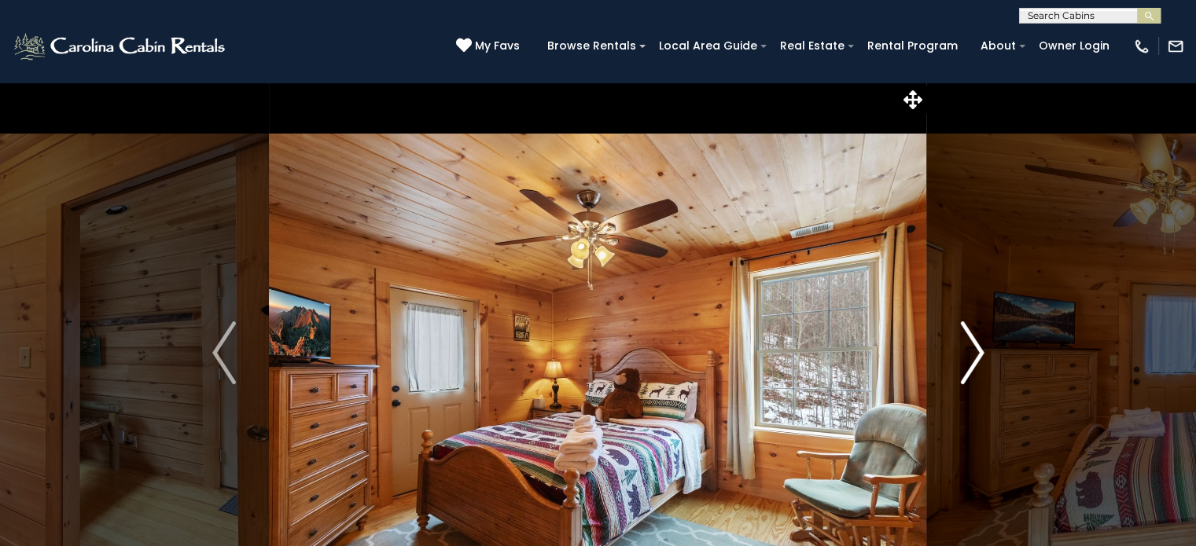
click at [978, 358] on img "Next" at bounding box center [972, 353] width 24 height 63
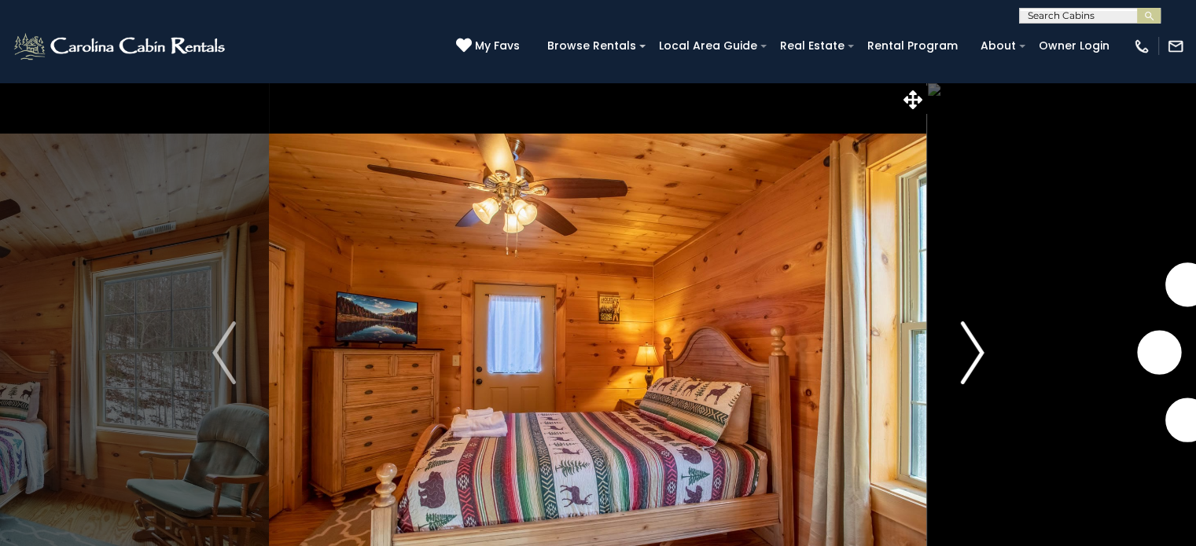
click at [978, 358] on img "Next" at bounding box center [972, 353] width 24 height 63
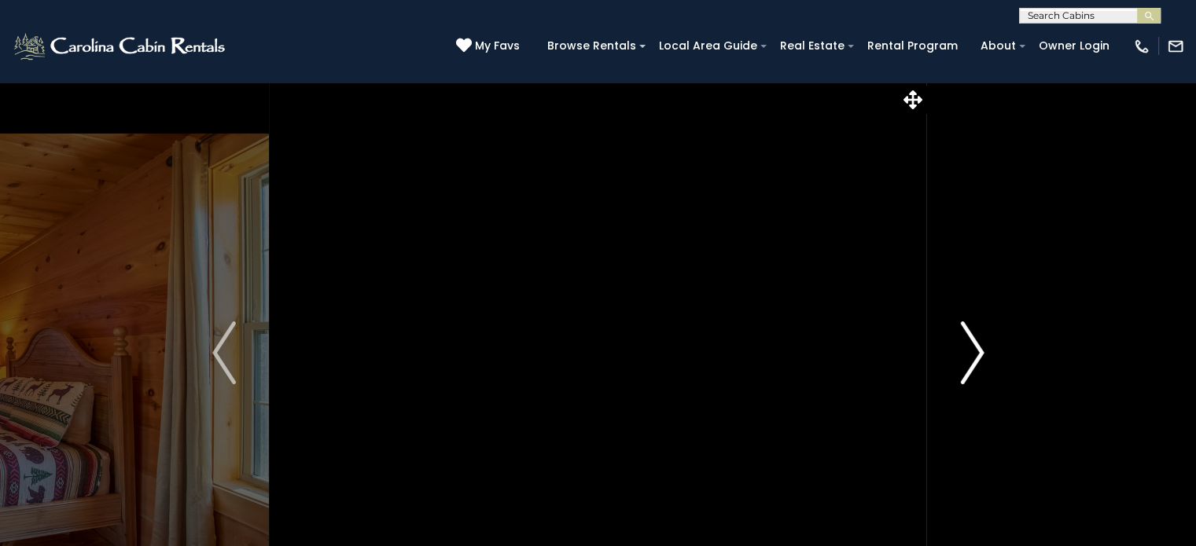
click at [978, 358] on img "Next" at bounding box center [972, 353] width 24 height 63
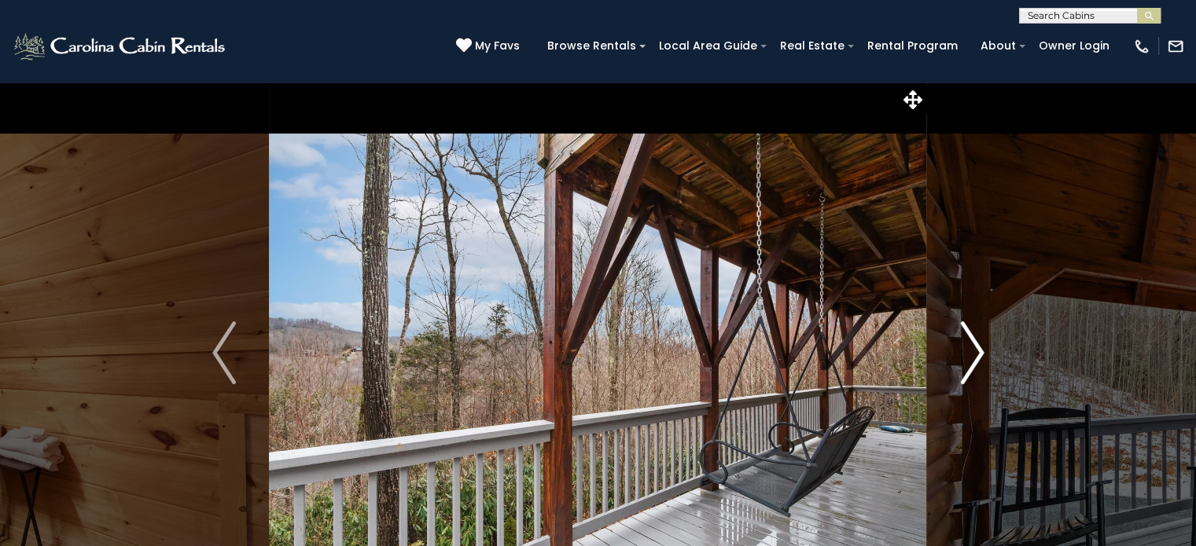
click at [978, 358] on img "Next" at bounding box center [972, 353] width 24 height 63
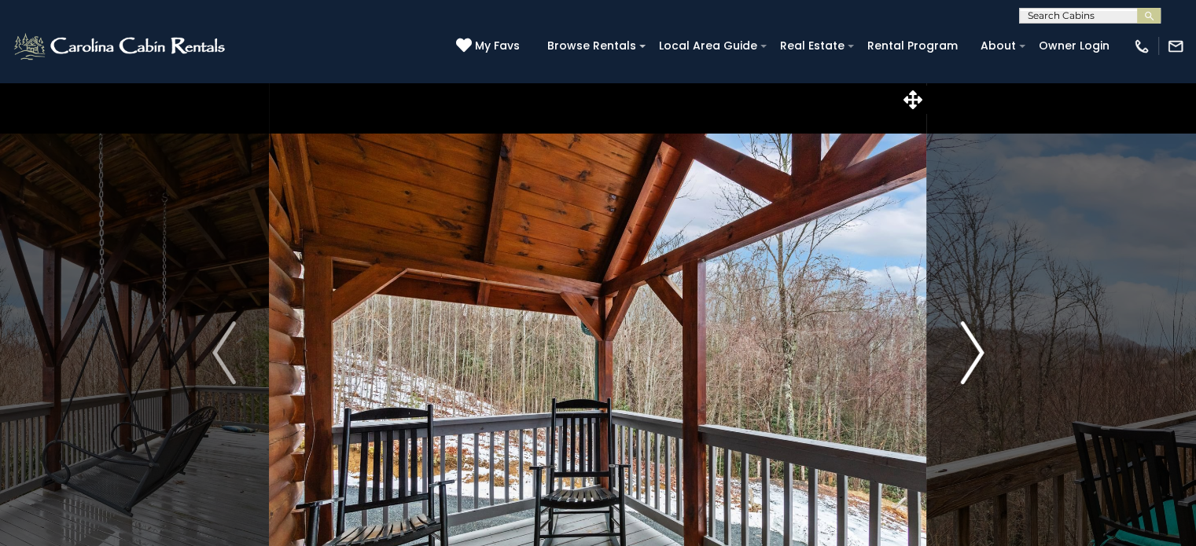
click at [978, 358] on img "Next" at bounding box center [972, 353] width 24 height 63
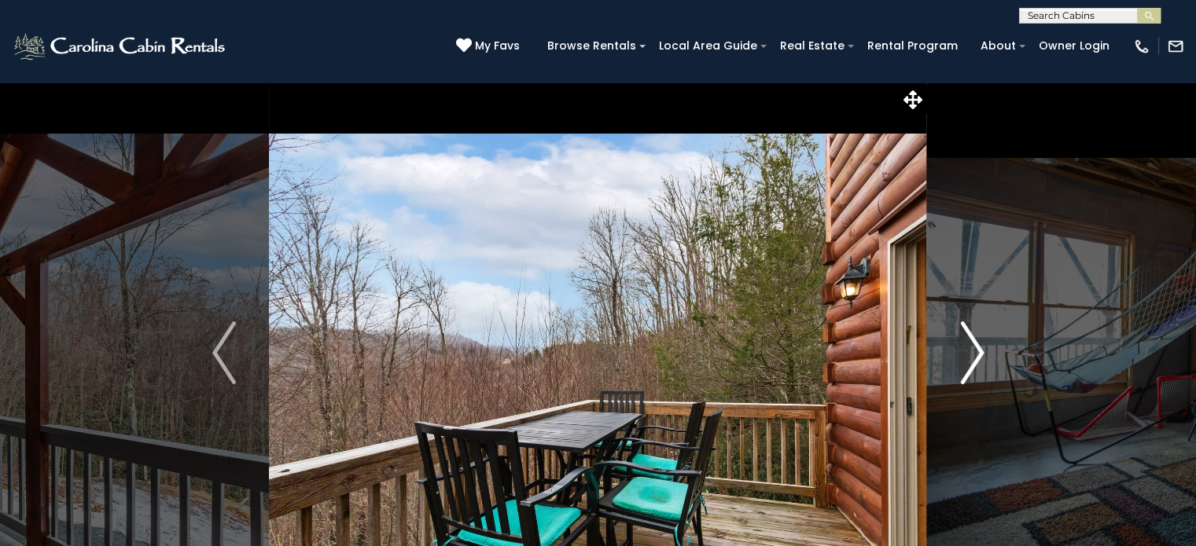
click at [978, 358] on img "Next" at bounding box center [972, 353] width 24 height 63
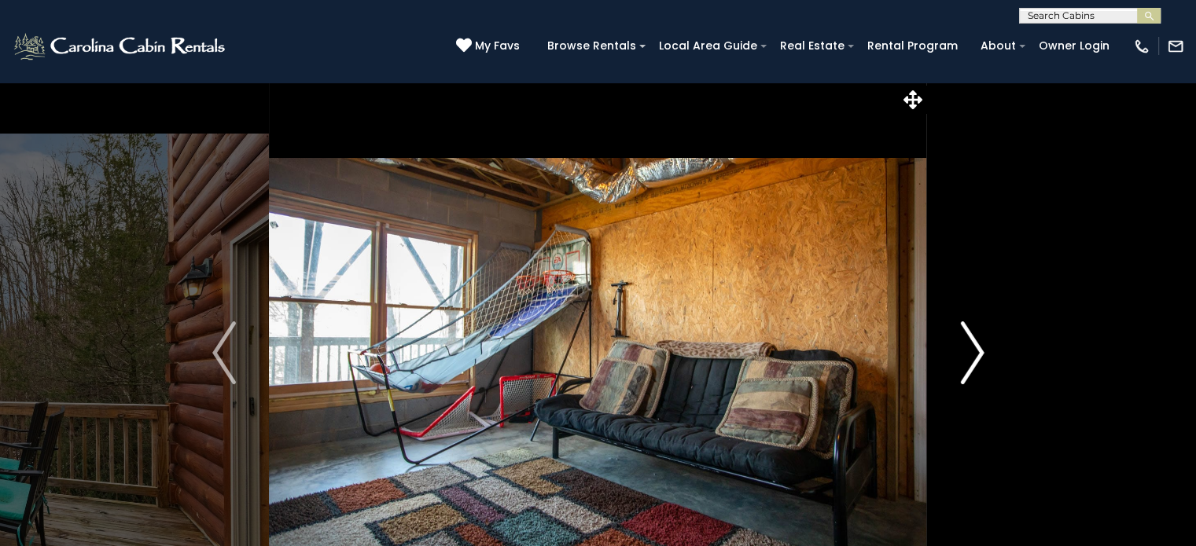
click at [978, 358] on img "Next" at bounding box center [972, 353] width 24 height 63
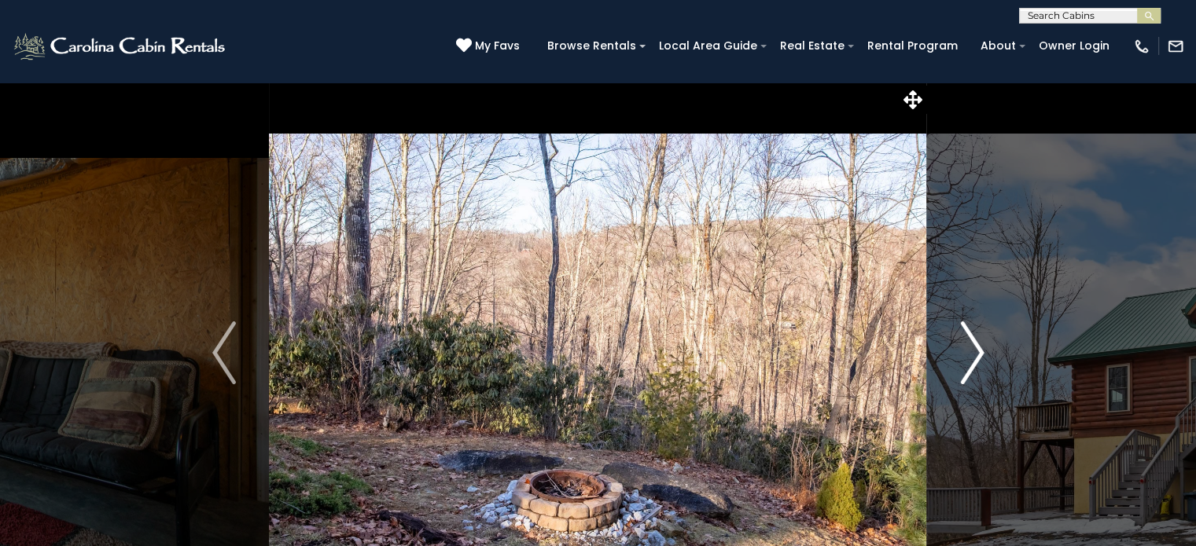
click at [978, 358] on img "Next" at bounding box center [972, 353] width 24 height 63
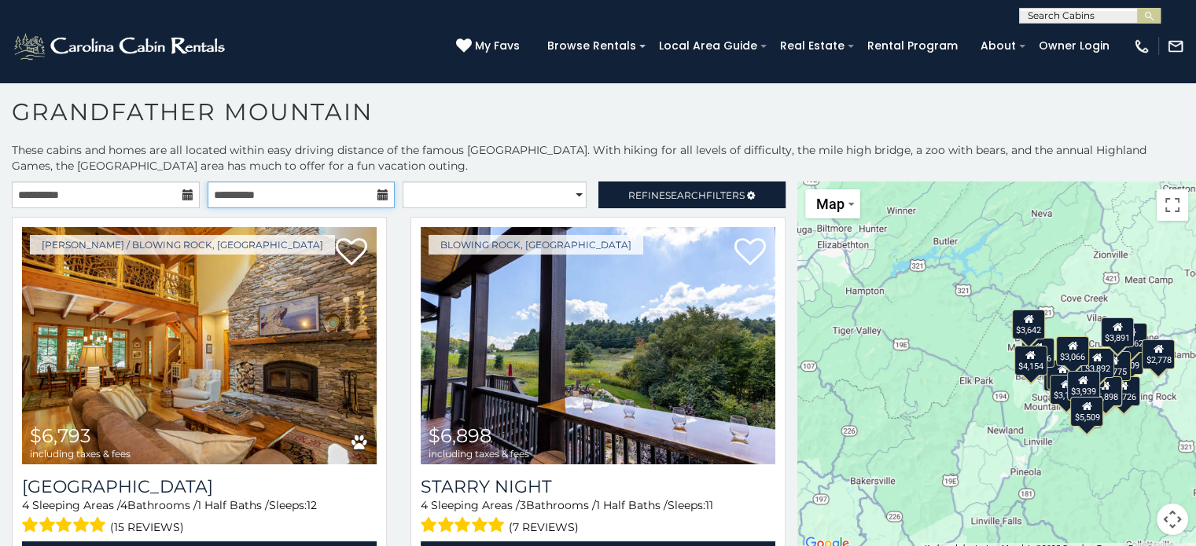
click at [383, 193] on input "**********" at bounding box center [302, 195] width 188 height 27
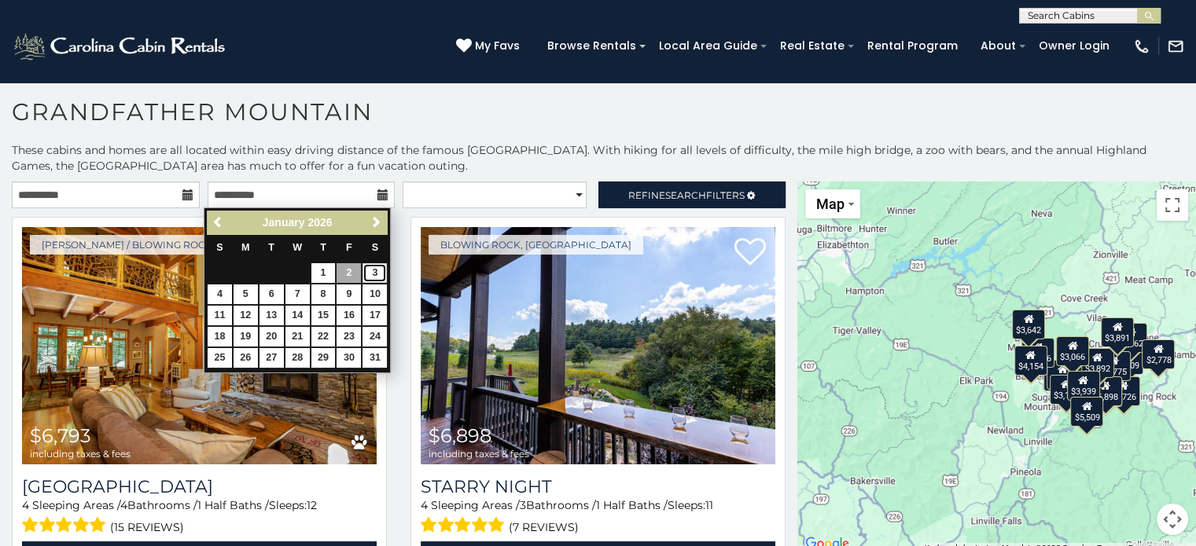
click at [381, 272] on link "3" at bounding box center [374, 273] width 24 height 20
type input "**********"
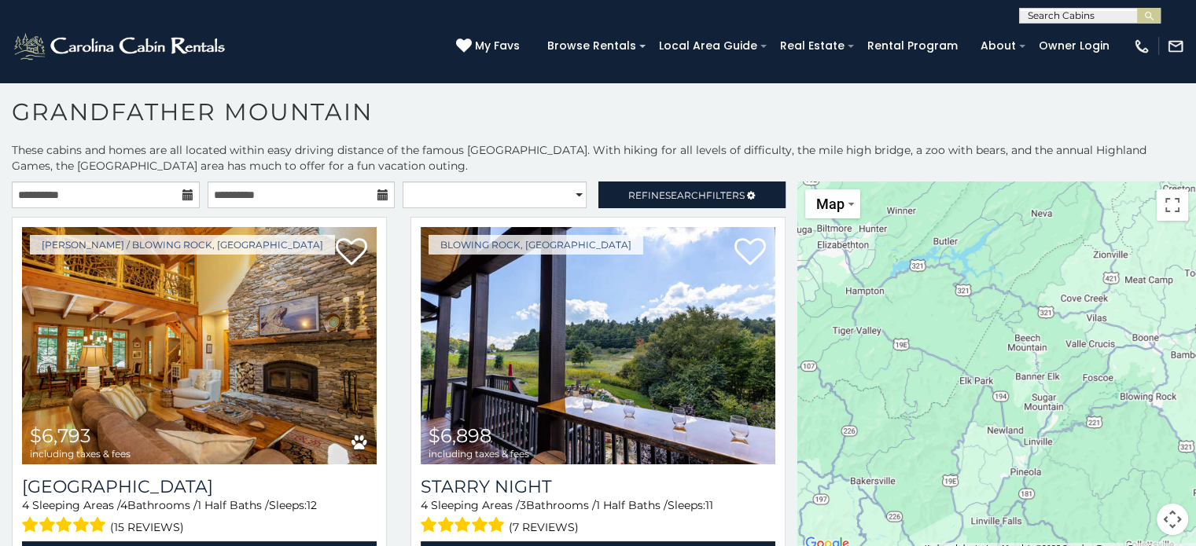
click at [509, 147] on p "These cabins and homes are all located within easy driving distance of the famo…" at bounding box center [598, 157] width 1196 height 31
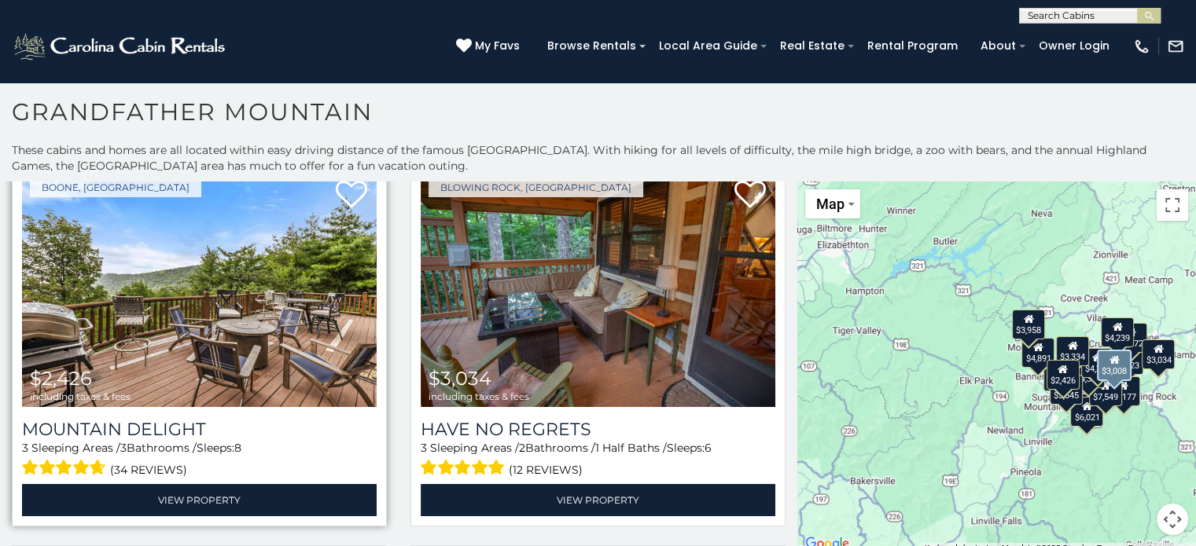
scroll to position [2751, 0]
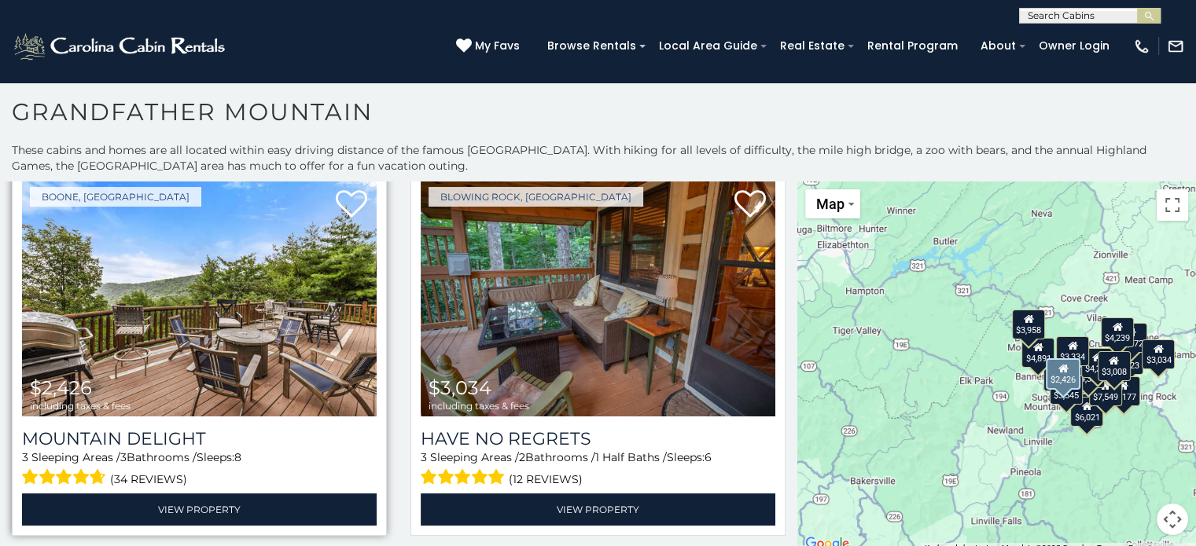
click at [270, 293] on img at bounding box center [199, 297] width 355 height 237
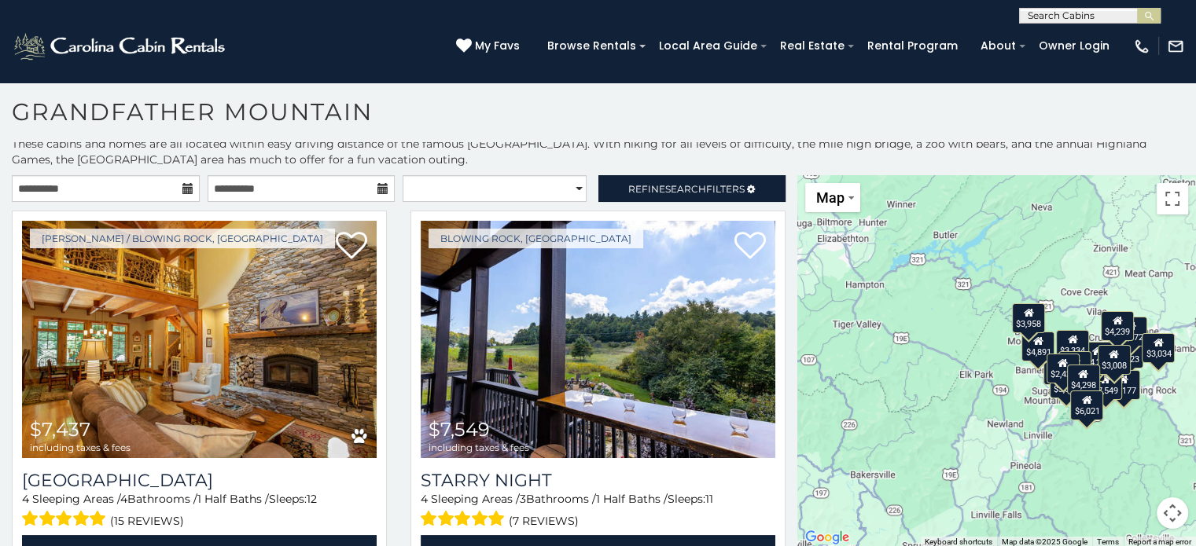
click at [182, 185] on icon at bounding box center [187, 188] width 11 height 11
click at [107, 182] on input "**********" at bounding box center [106, 188] width 188 height 27
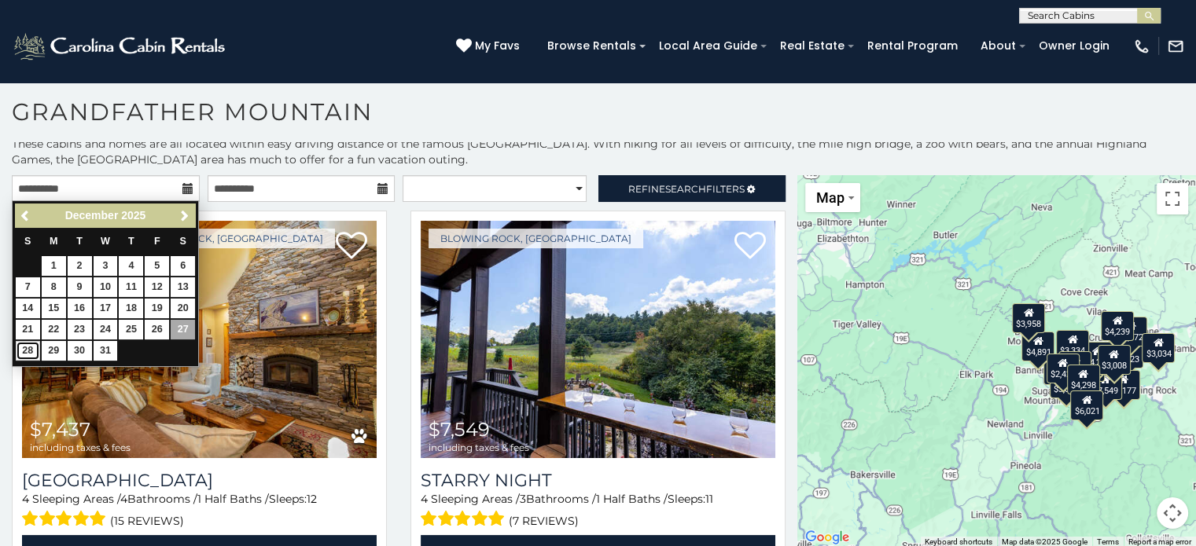
click at [33, 345] on link "28" at bounding box center [28, 351] width 24 height 20
type input "**********"
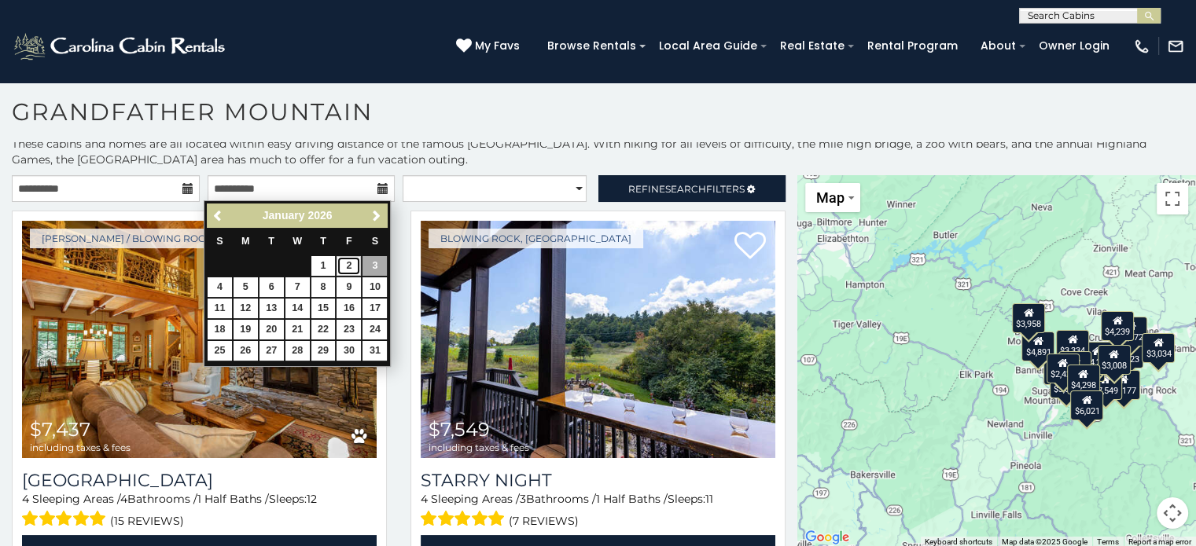
click at [352, 265] on link "2" at bounding box center [348, 266] width 24 height 20
type input "**********"
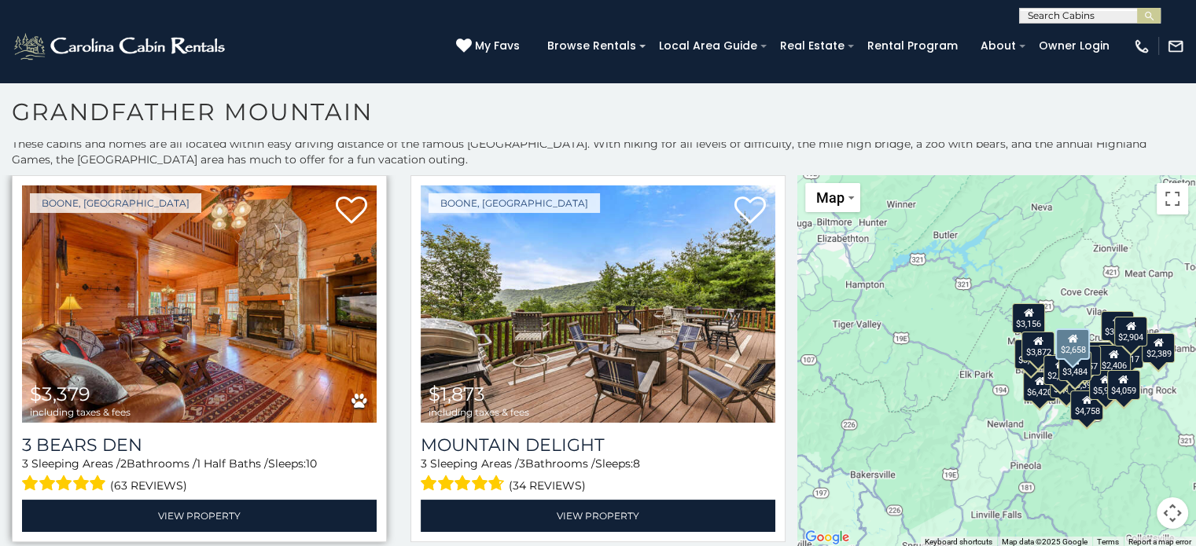
scroll to position [2751, 0]
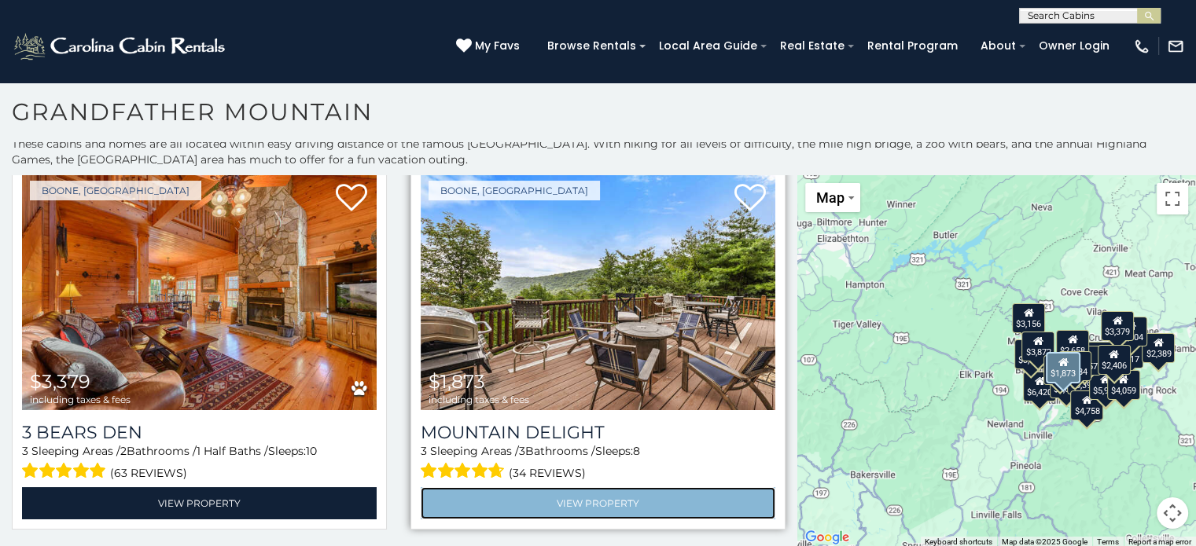
click at [657, 487] on link "View Property" at bounding box center [598, 503] width 355 height 32
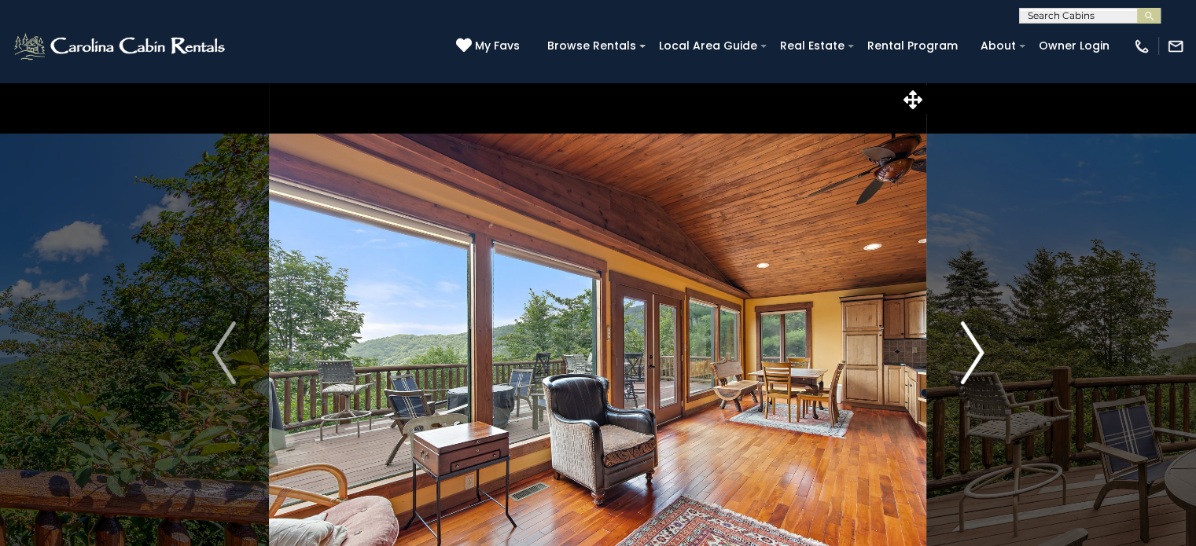
click at [965, 354] on img "Next" at bounding box center [972, 353] width 24 height 63
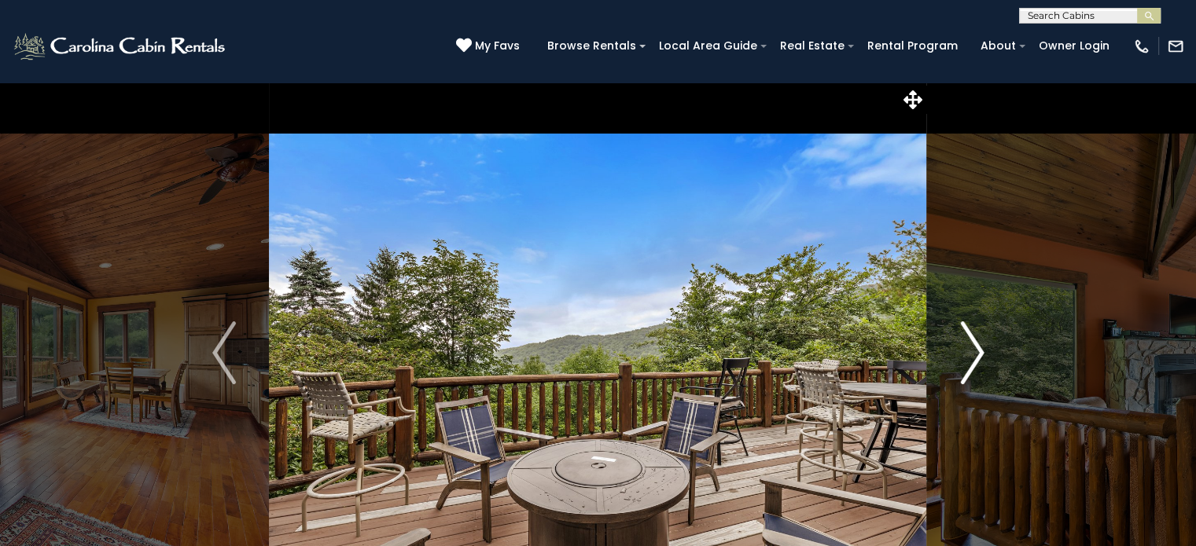
click at [965, 354] on img "Next" at bounding box center [972, 353] width 24 height 63
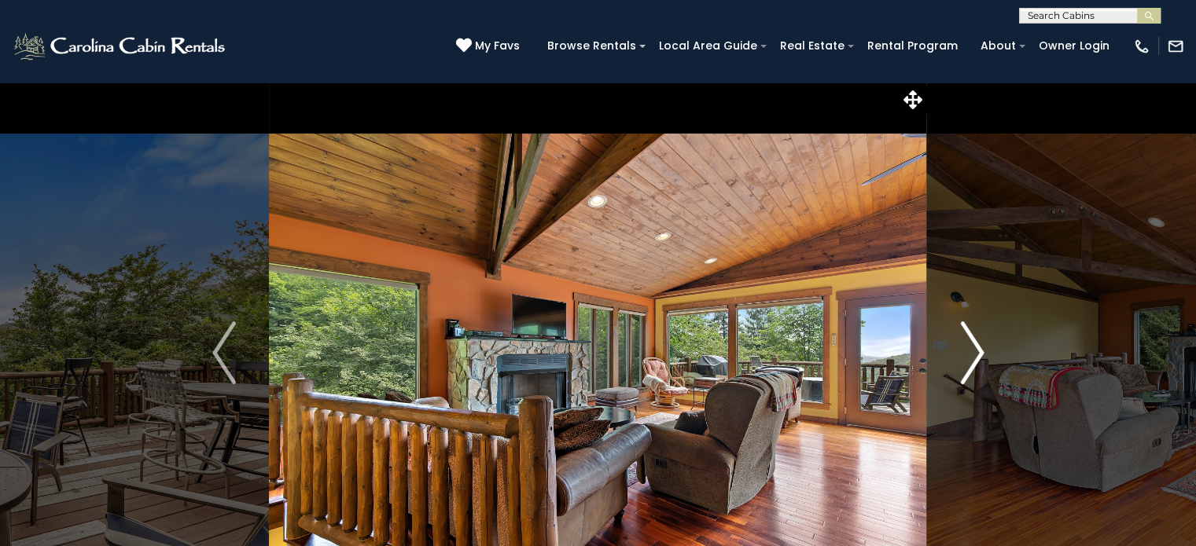
click at [965, 354] on img "Next" at bounding box center [972, 353] width 24 height 63
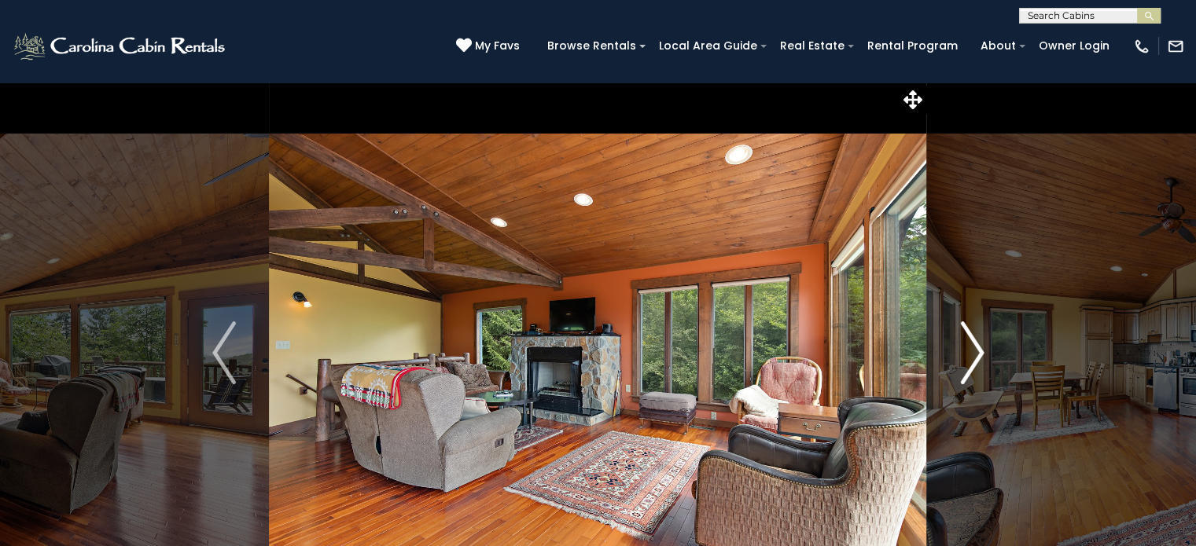
click at [965, 354] on img "Next" at bounding box center [972, 353] width 24 height 63
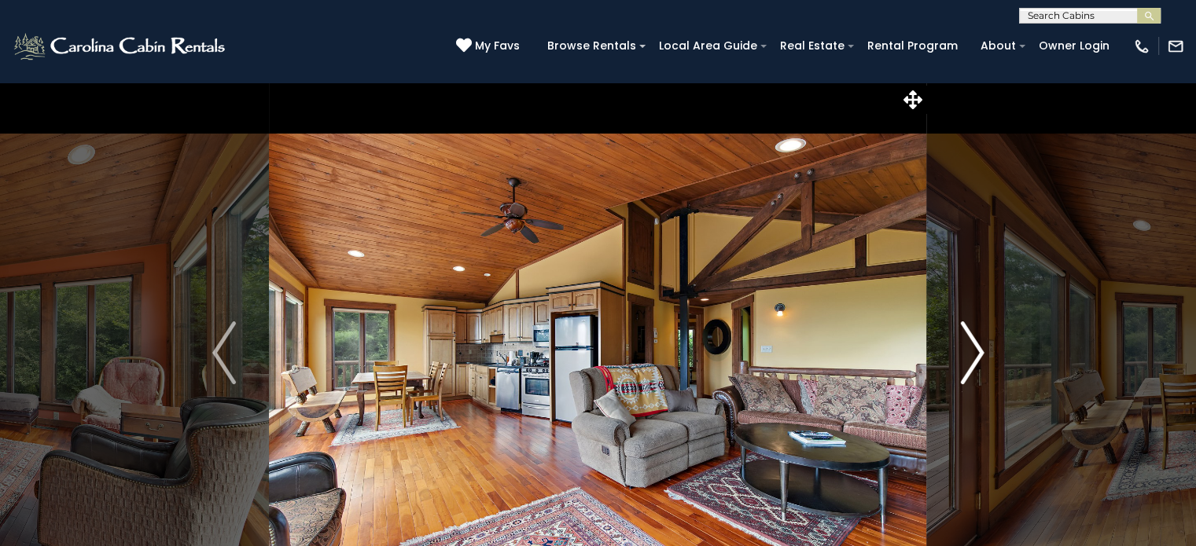
click at [965, 354] on img "Next" at bounding box center [972, 353] width 24 height 63
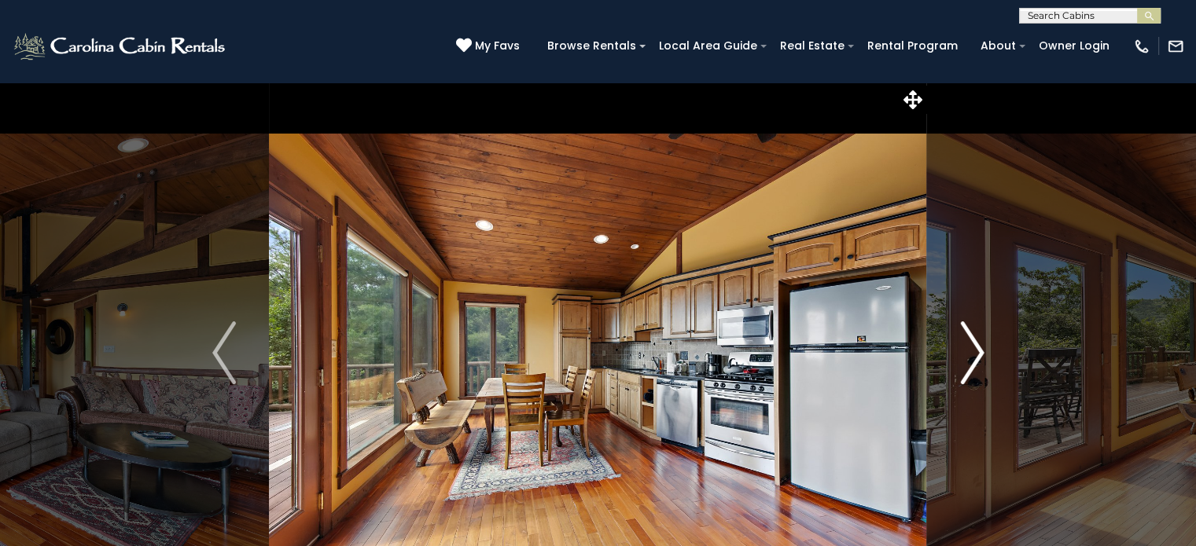
click at [965, 354] on img "Next" at bounding box center [972, 353] width 24 height 63
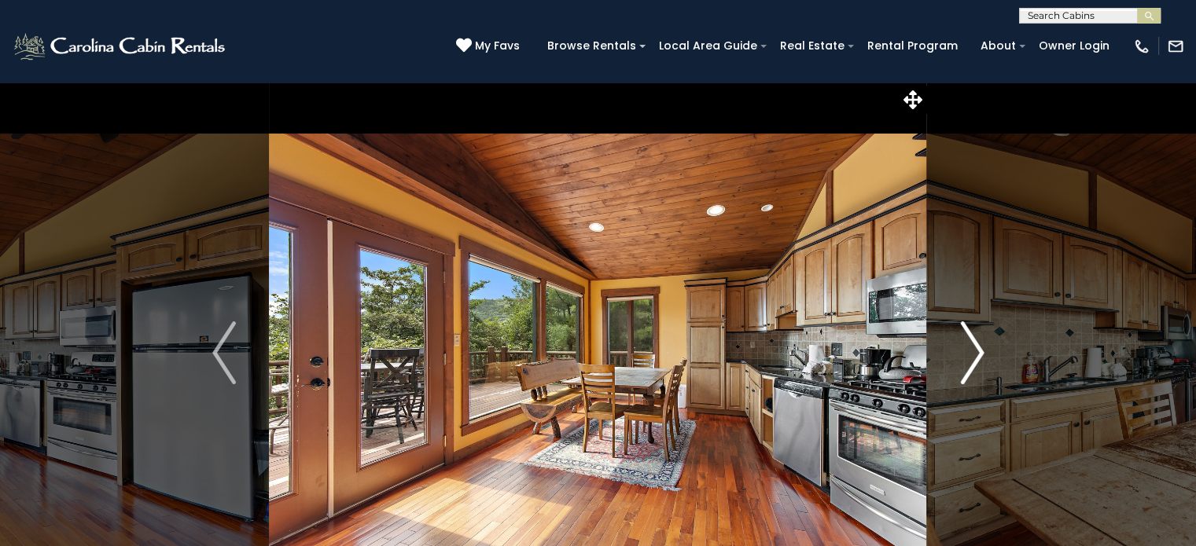
click at [965, 354] on img "Next" at bounding box center [972, 353] width 24 height 63
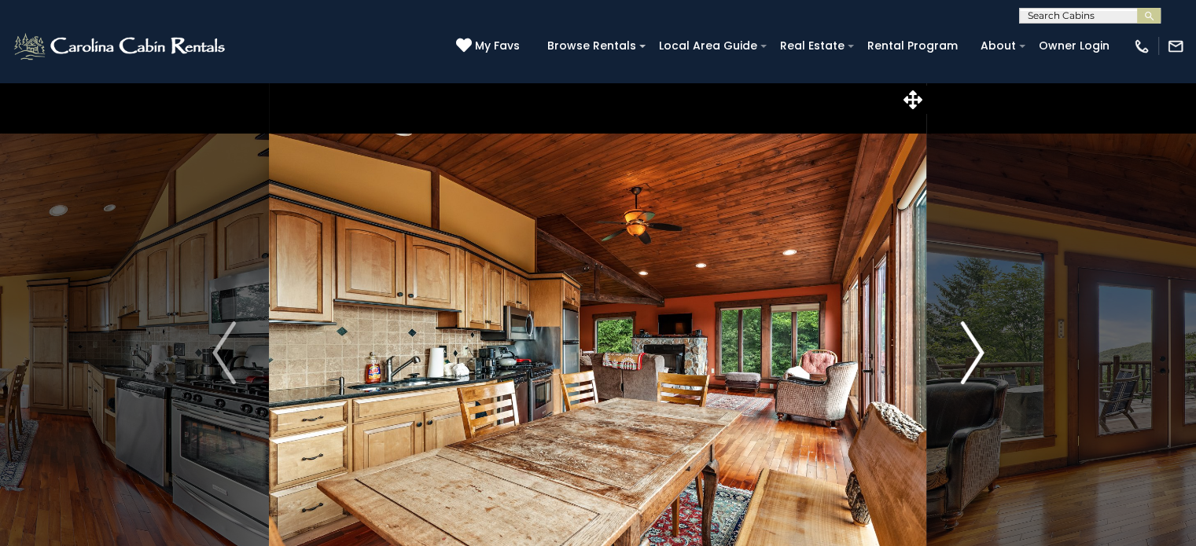
click at [965, 354] on img "Next" at bounding box center [972, 353] width 24 height 63
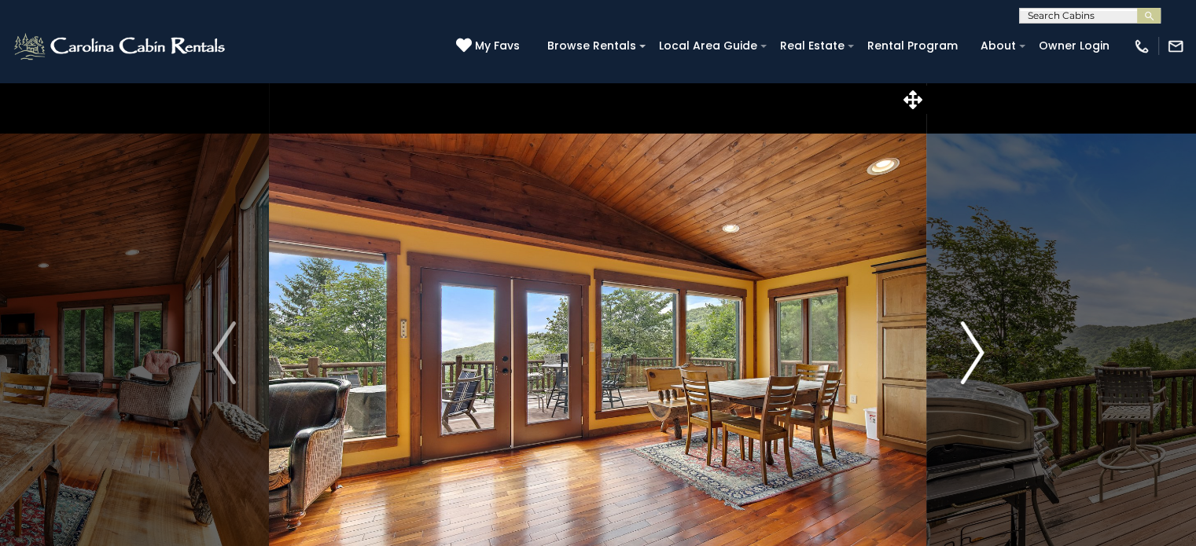
click at [965, 354] on img "Next" at bounding box center [972, 353] width 24 height 63
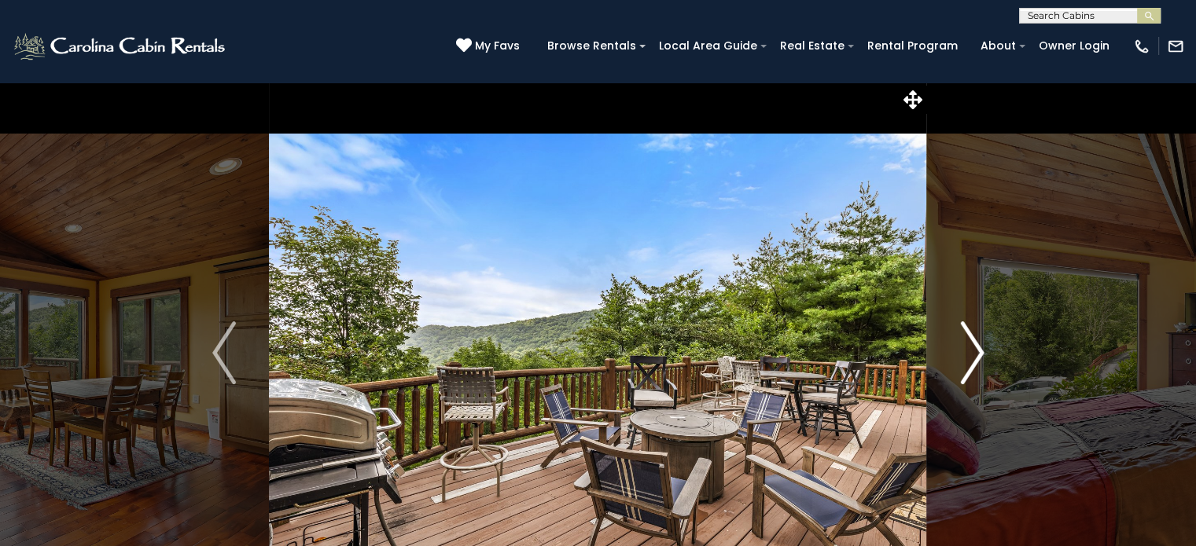
click at [965, 354] on img "Next" at bounding box center [972, 353] width 24 height 63
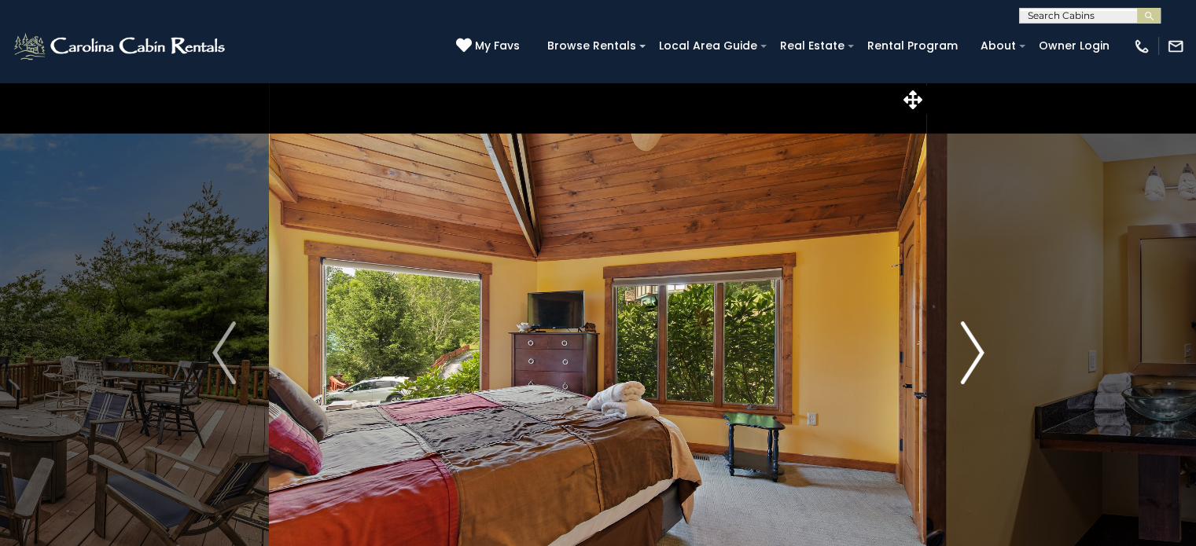
click at [965, 354] on img "Next" at bounding box center [972, 353] width 24 height 63
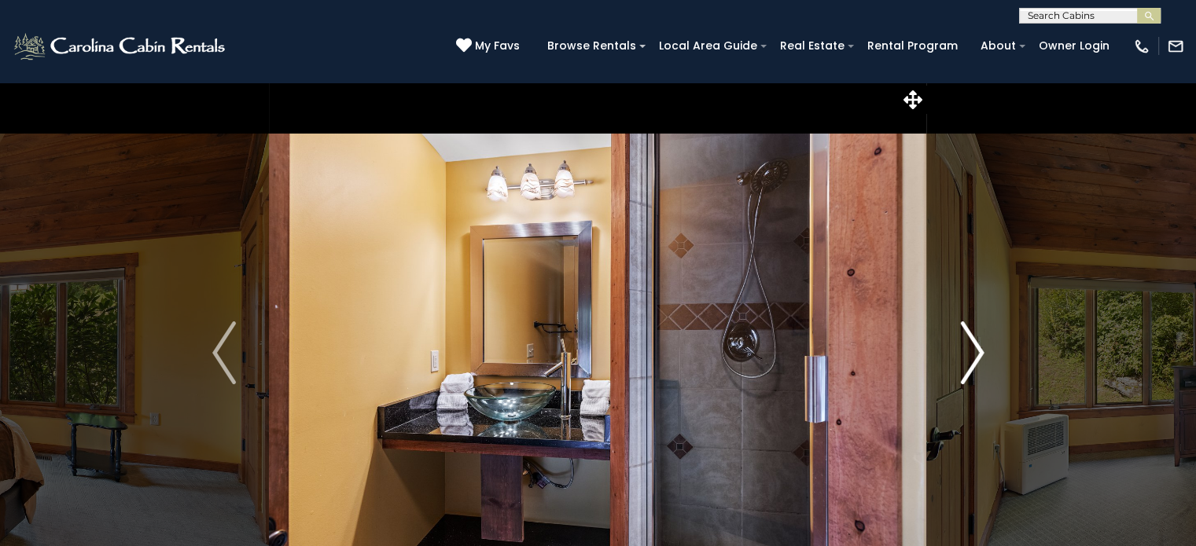
click at [965, 354] on img "Next" at bounding box center [972, 353] width 24 height 63
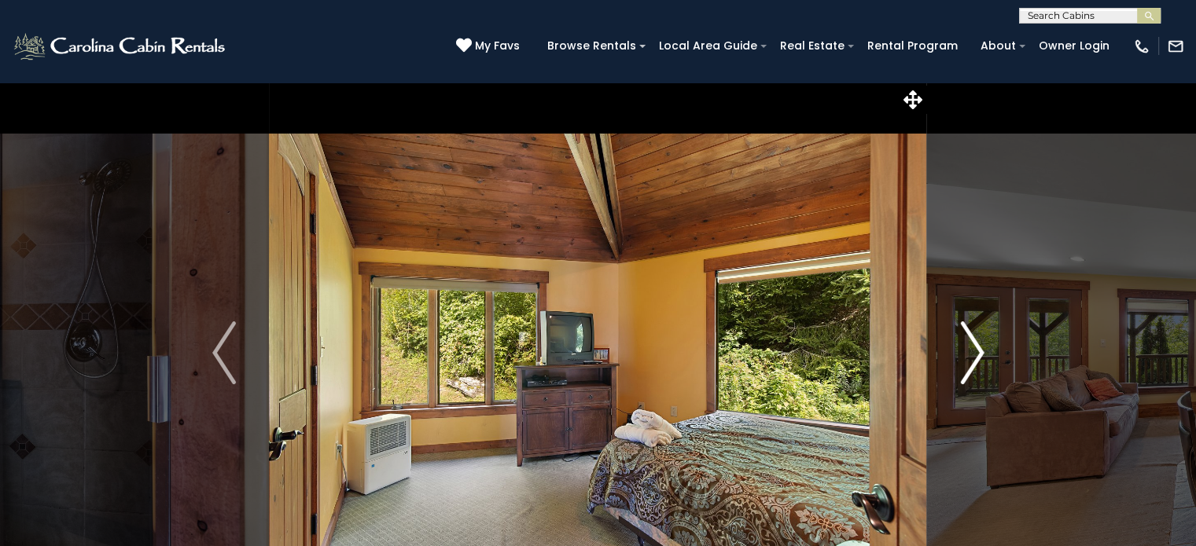
click at [965, 354] on img "Next" at bounding box center [972, 353] width 24 height 63
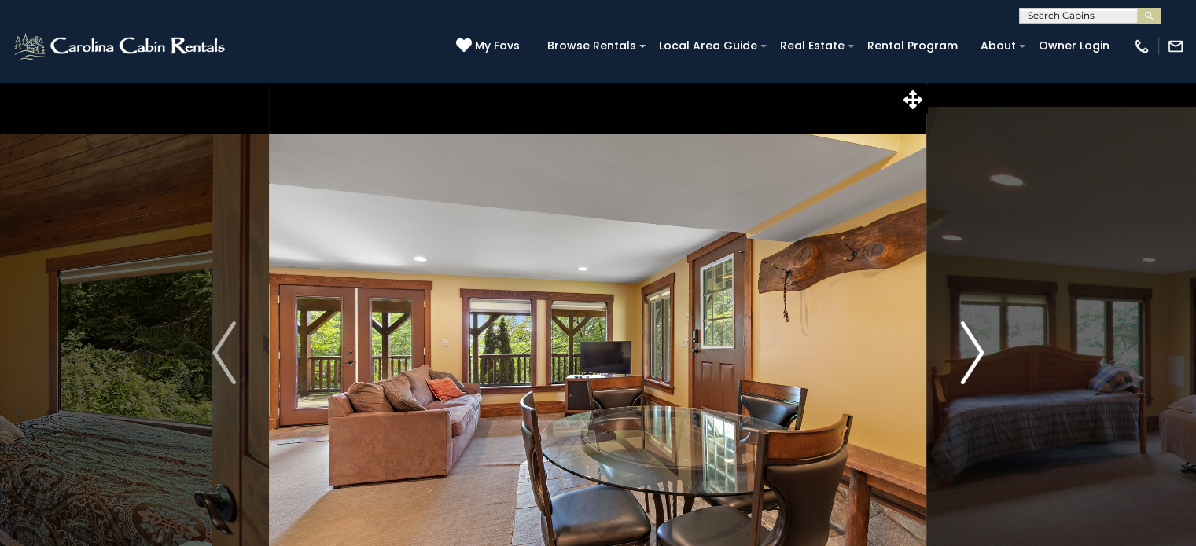
click at [965, 354] on img "Next" at bounding box center [972, 353] width 24 height 63
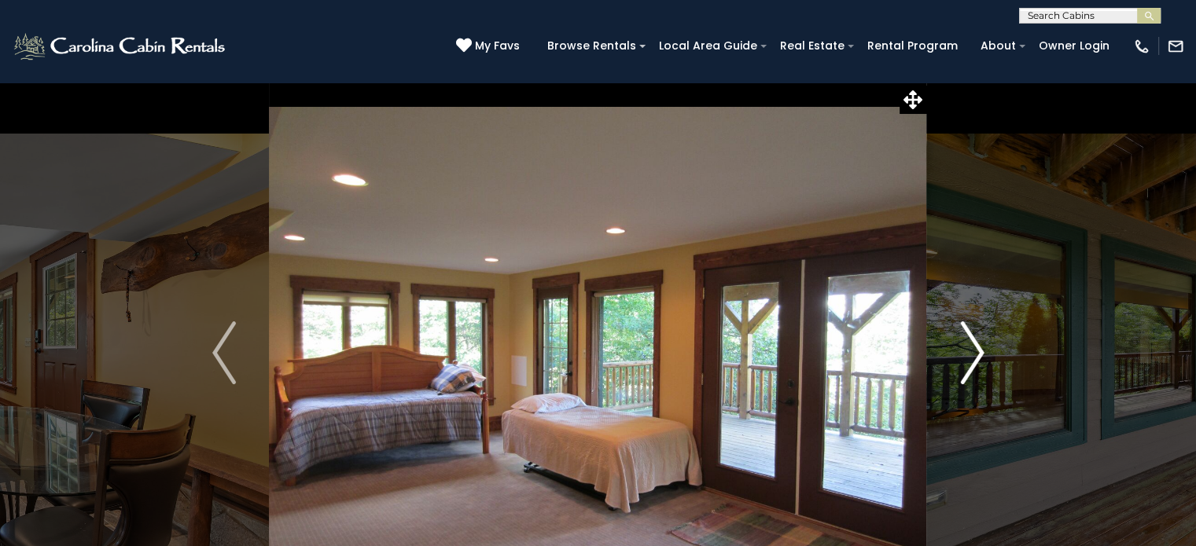
click at [965, 354] on img "Next" at bounding box center [972, 353] width 24 height 63
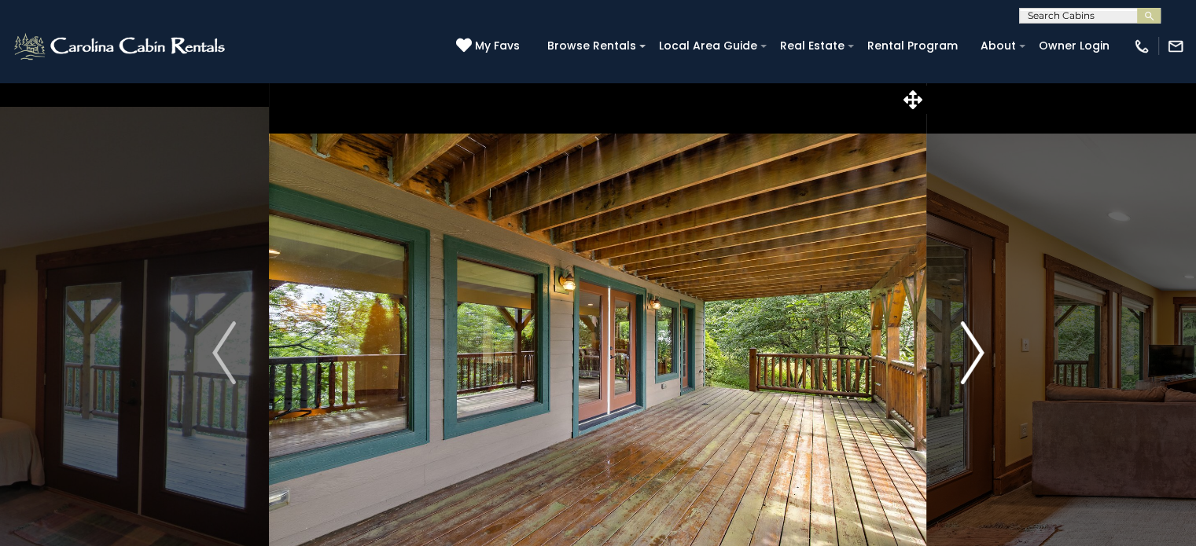
click at [965, 354] on img "Next" at bounding box center [972, 353] width 24 height 63
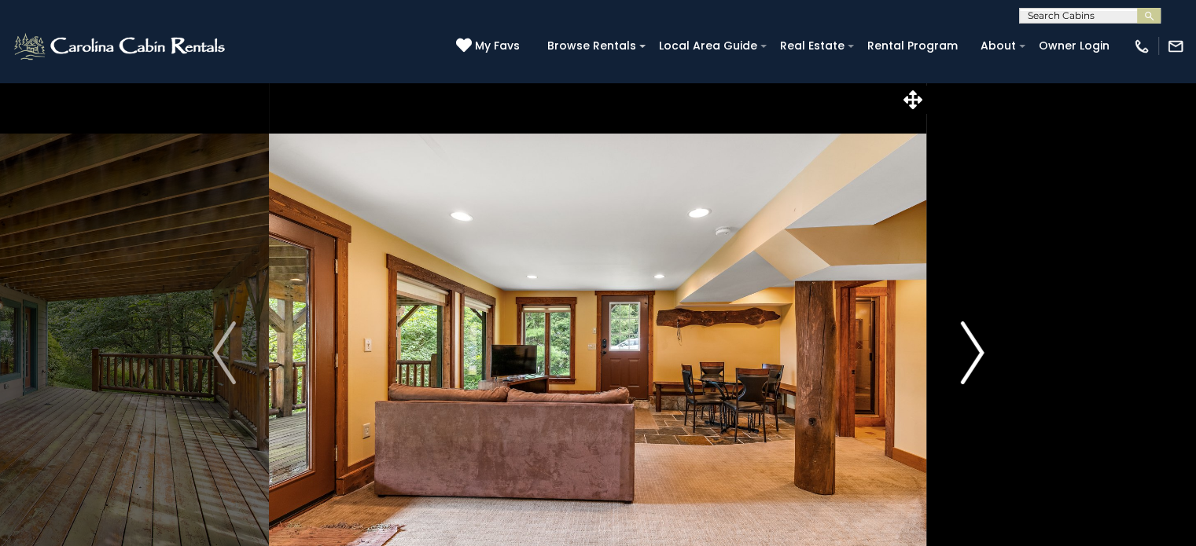
click at [965, 354] on img "Next" at bounding box center [972, 353] width 24 height 63
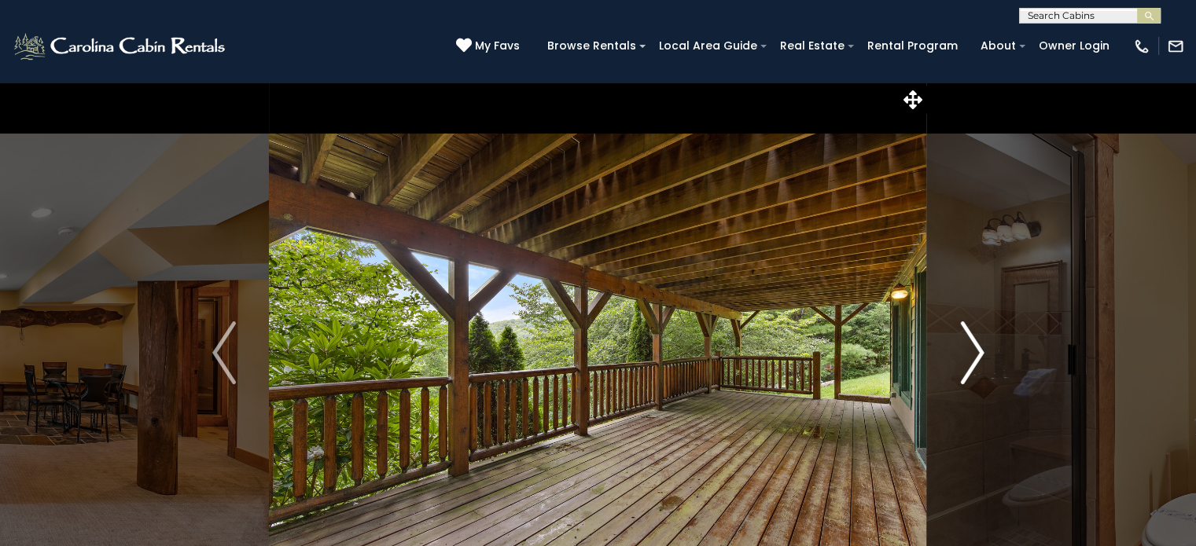
click at [965, 354] on img "Next" at bounding box center [972, 353] width 24 height 63
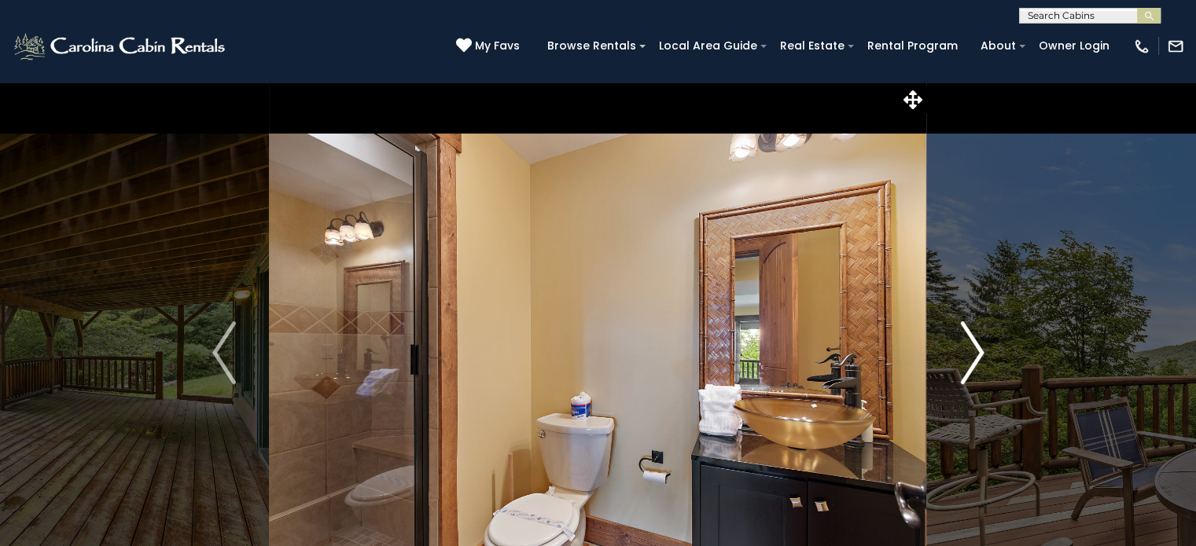
click at [965, 354] on img "Next" at bounding box center [972, 353] width 24 height 63
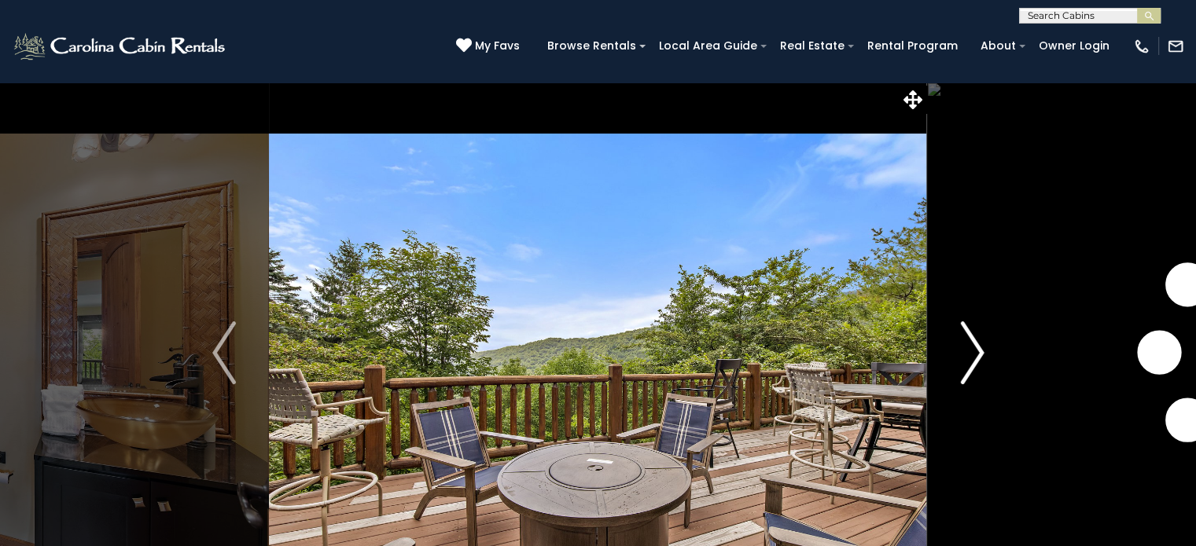
click at [965, 354] on img "Next" at bounding box center [972, 353] width 24 height 63
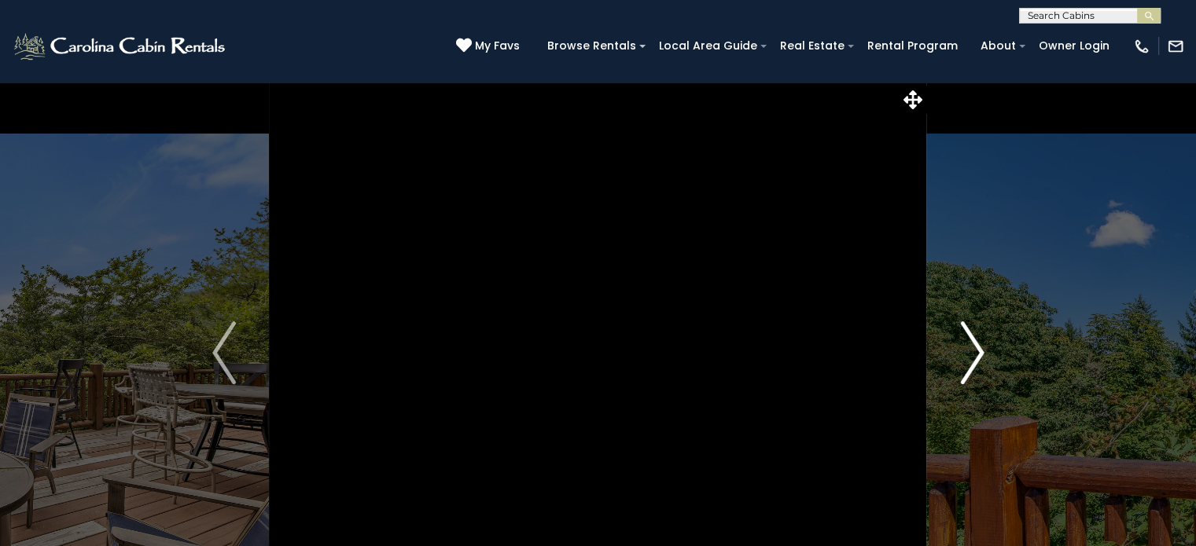
click at [965, 354] on img "Next" at bounding box center [972, 353] width 24 height 63
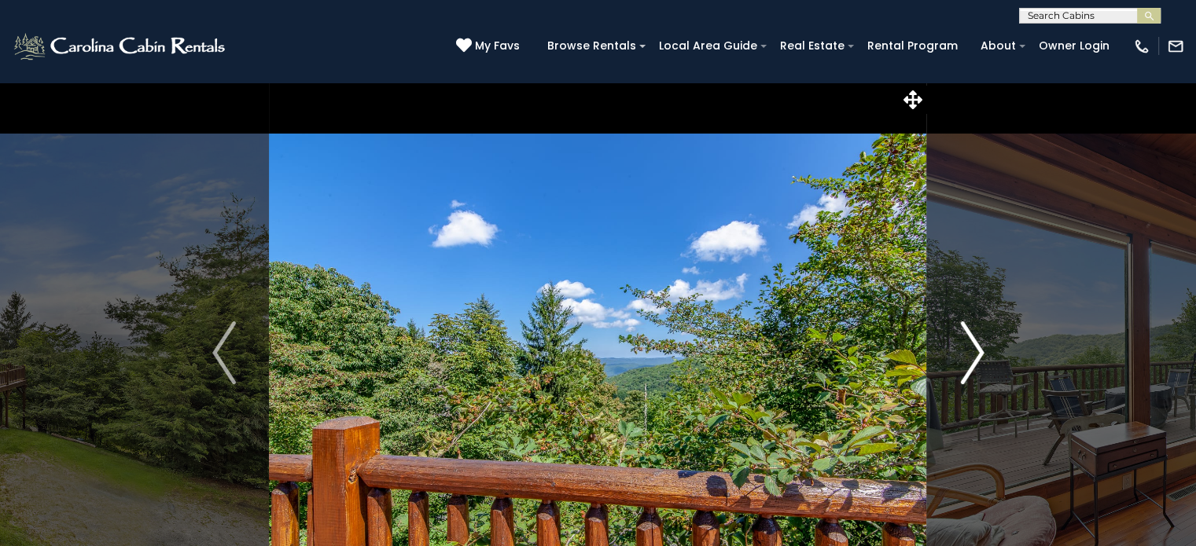
click at [965, 354] on img "Next" at bounding box center [972, 353] width 24 height 63
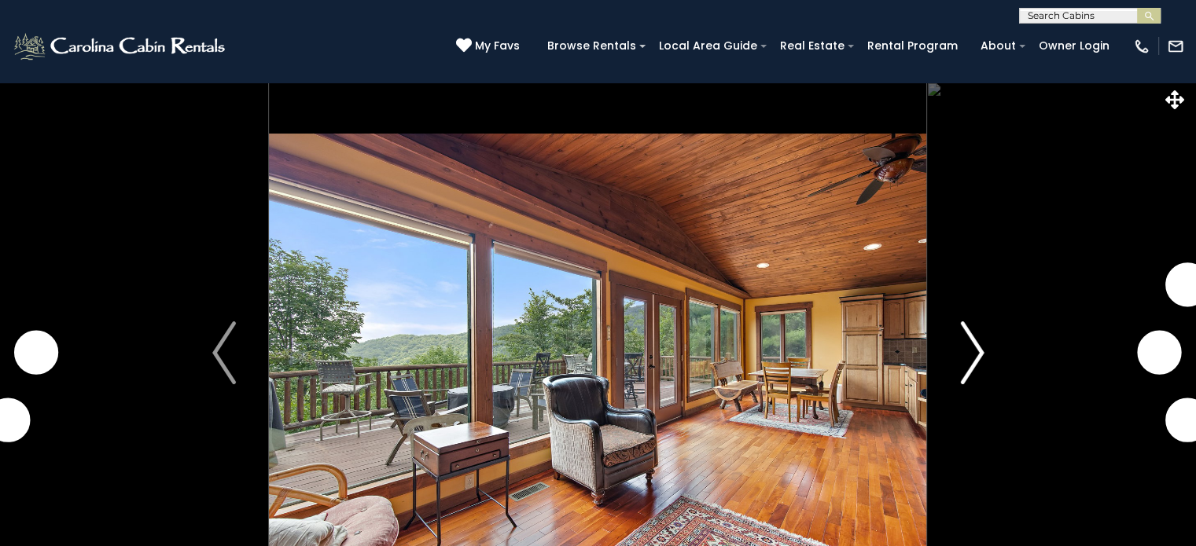
drag, startPoint x: 0, startPoint y: 0, endPoint x: 977, endPoint y: 348, distance: 1037.3
click at [977, 348] on img "Next" at bounding box center [972, 353] width 24 height 63
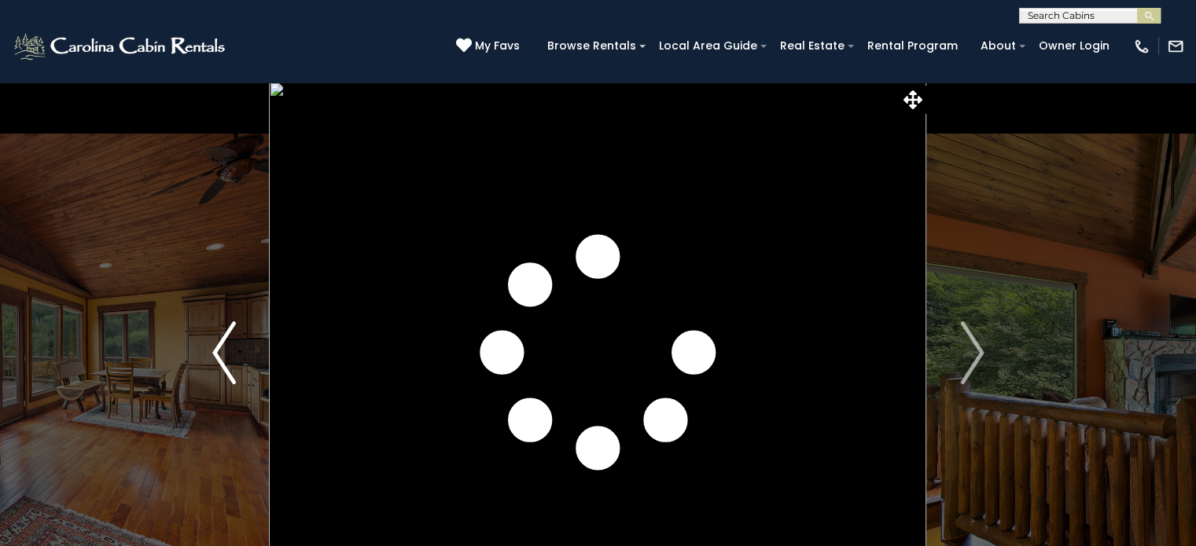
click at [201, 351] on button "Previous" at bounding box center [224, 353] width 90 height 542
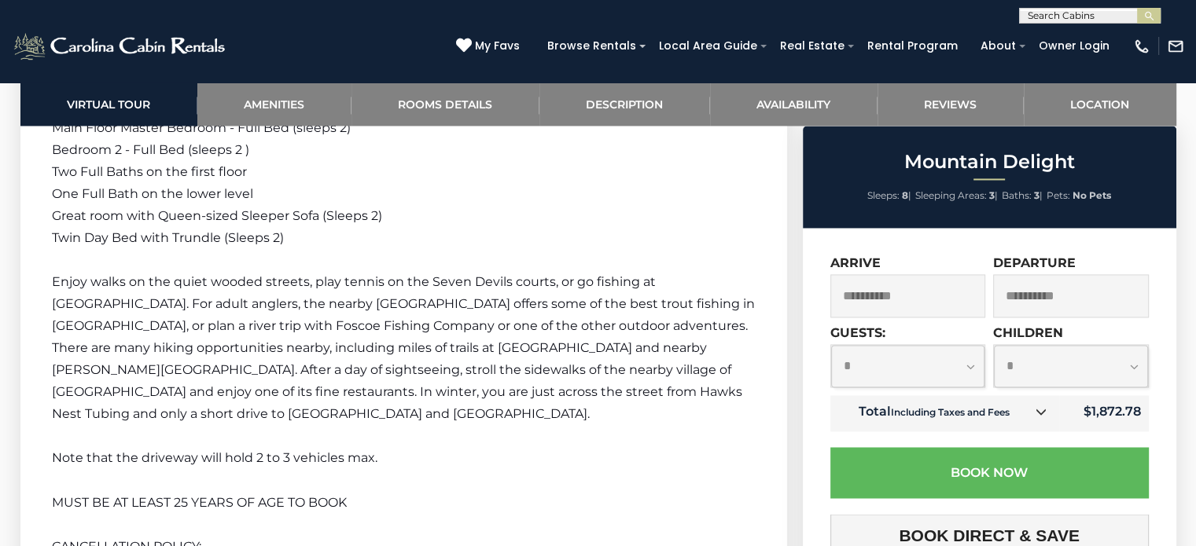
scroll to position [2280, 0]
